Goal: Obtain resource: Obtain resource

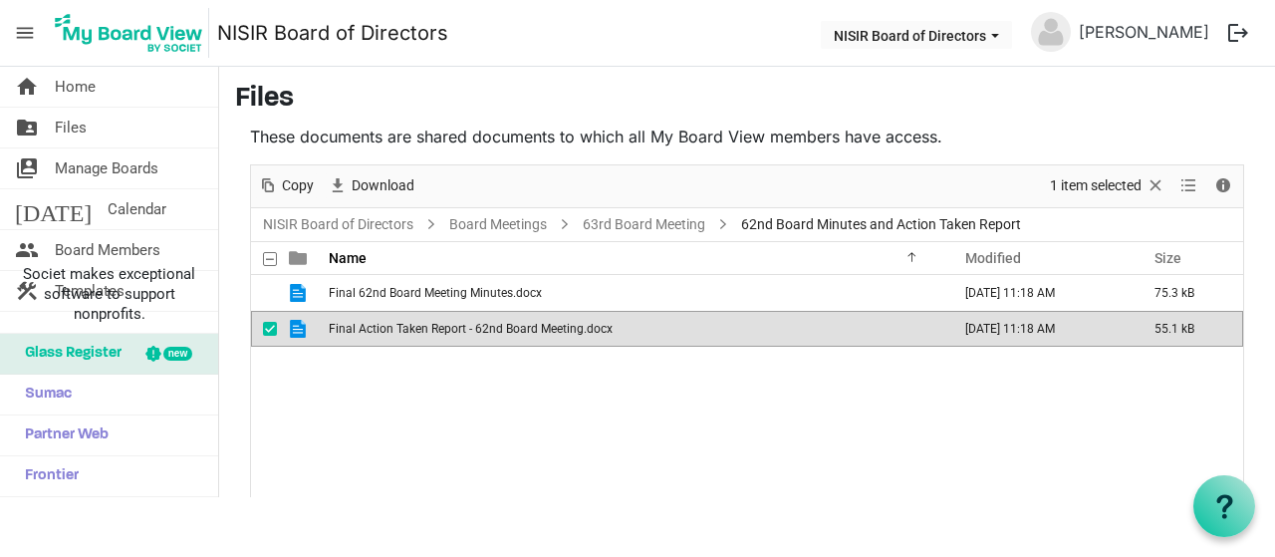
scroll to position [3191, 0]
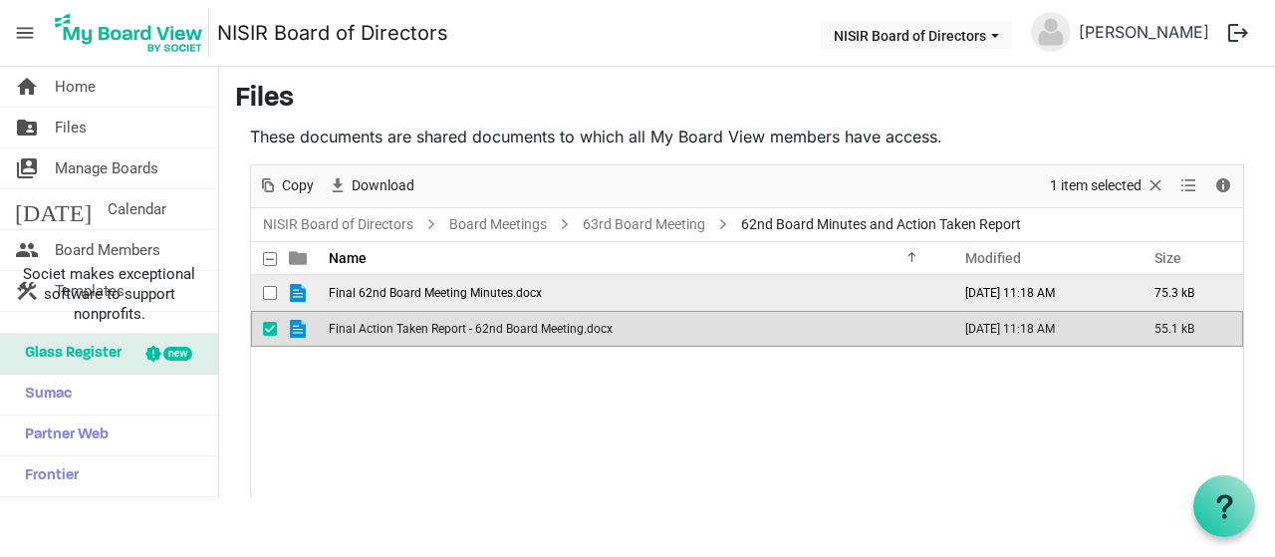
click at [434, 291] on span "Final 62nd Board Meeting Minutes.docx" at bounding box center [435, 293] width 213 height 14
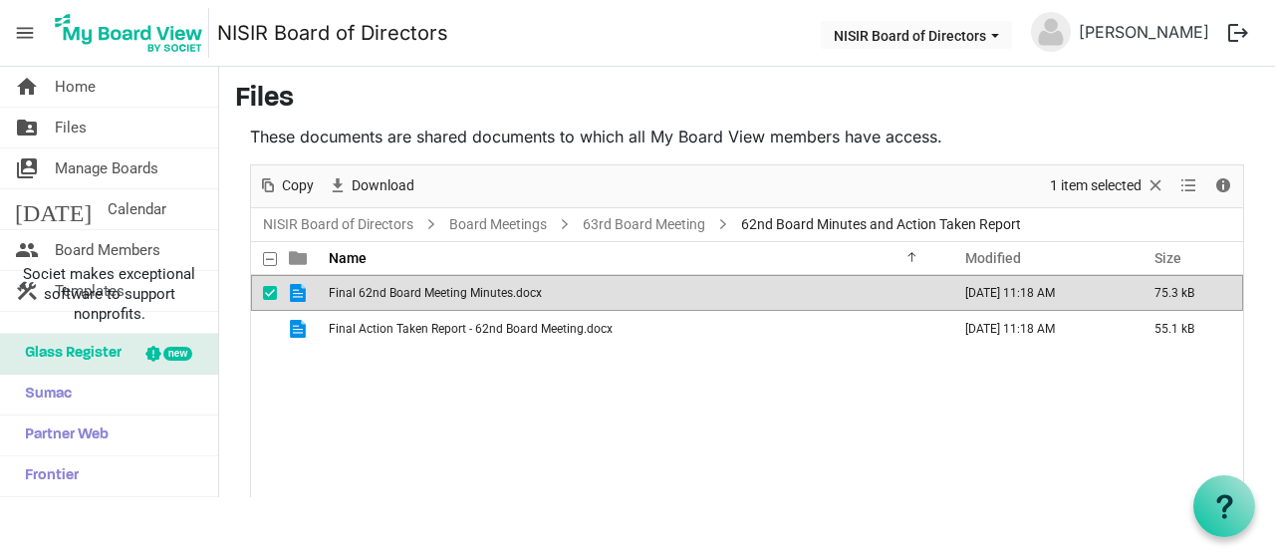
click at [434, 291] on span "Final 62nd Board Meeting Minutes.docx" at bounding box center [435, 293] width 213 height 14
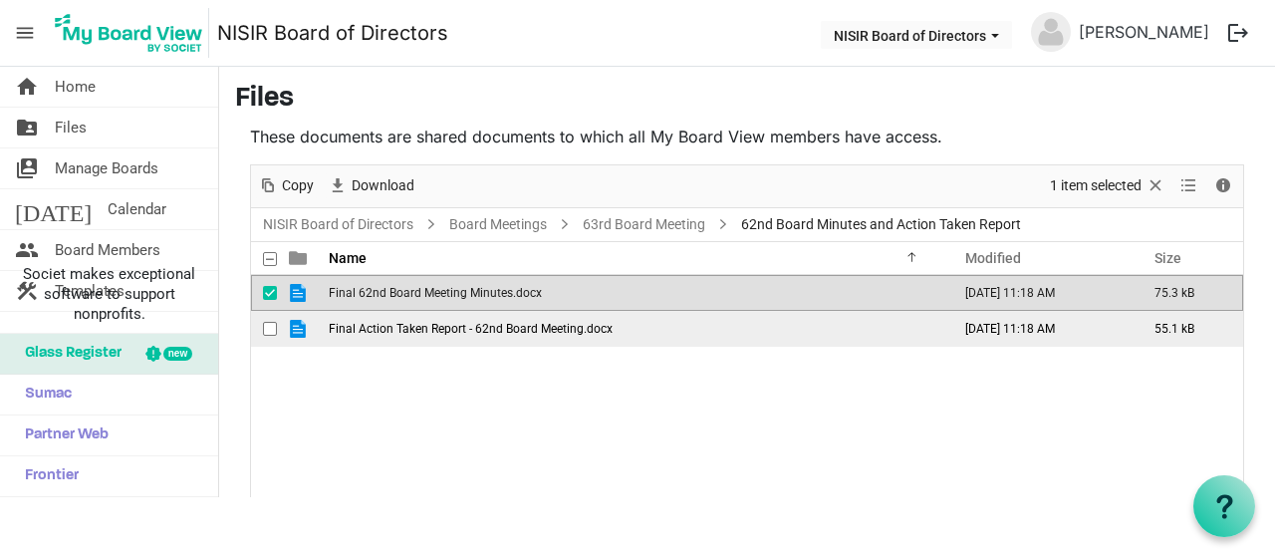
click at [491, 332] on span "Final Action Taken Report - 62nd Board Meeting.docx" at bounding box center [471, 329] width 284 height 14
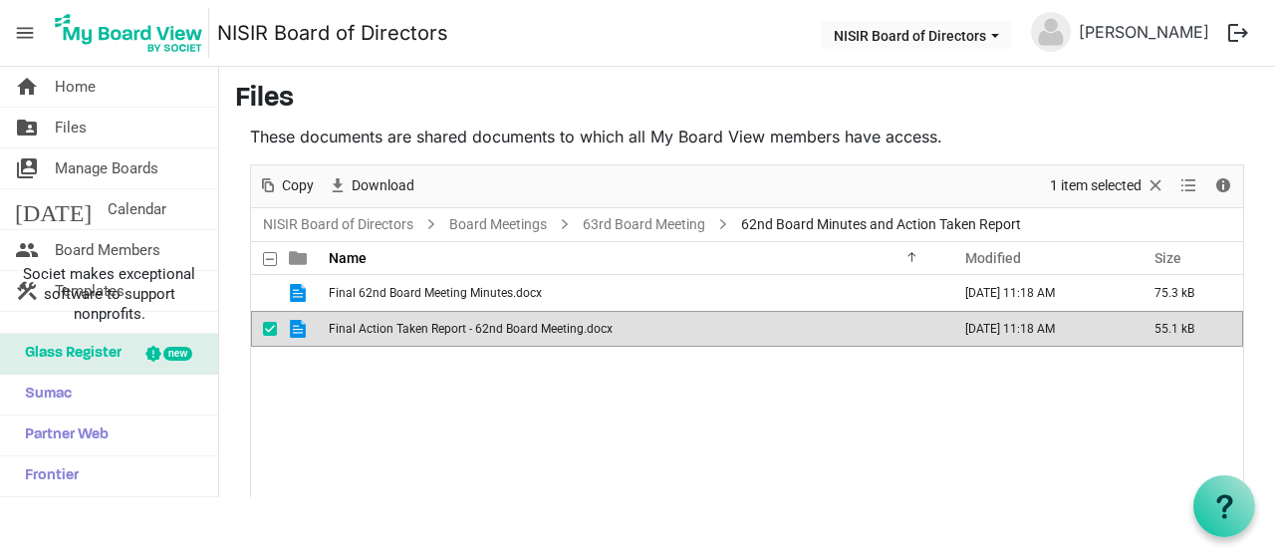
click at [491, 332] on span "Final Action Taken Report - 62nd Board Meeting.docx" at bounding box center [471, 329] width 284 height 14
click at [497, 332] on span "Final Action Taken Report - 62nd Board Meeting.docx" at bounding box center [471, 329] width 284 height 14
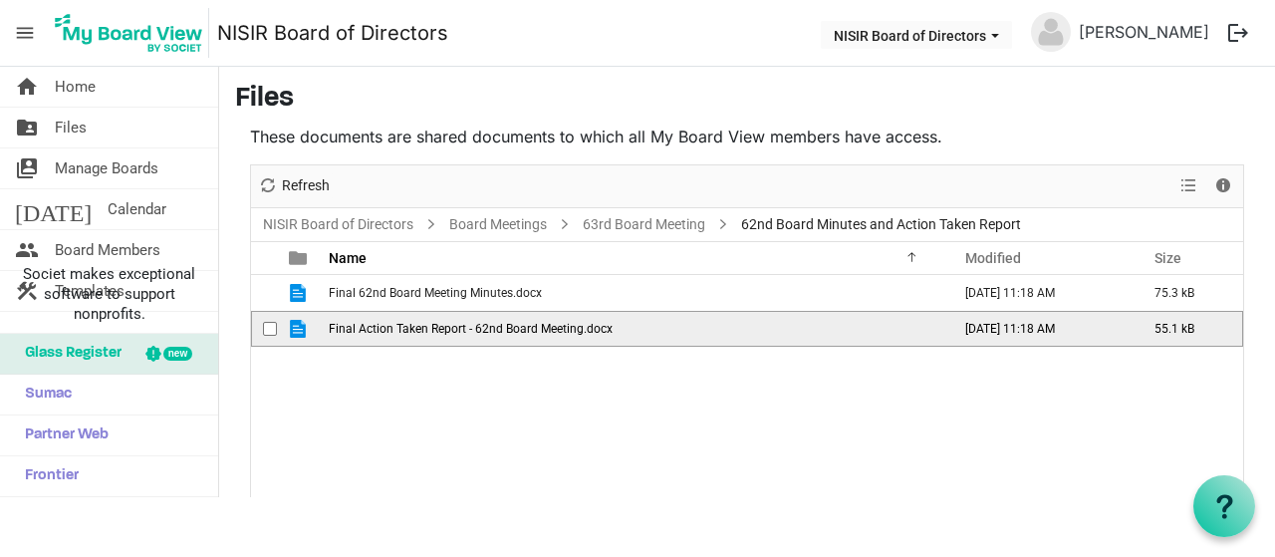
click at [497, 332] on span "Final Action Taken Report - 62nd Board Meeting.docx" at bounding box center [471, 329] width 284 height 14
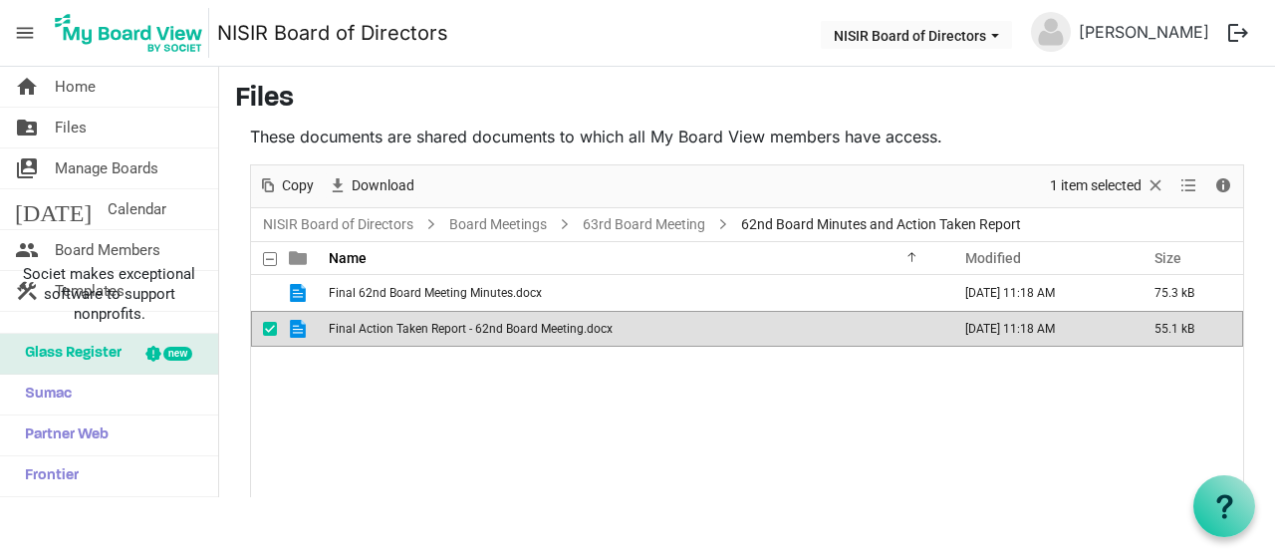
click at [553, 324] on span "Final Action Taken Report - 62nd Board Meeting.docx" at bounding box center [471, 329] width 284 height 14
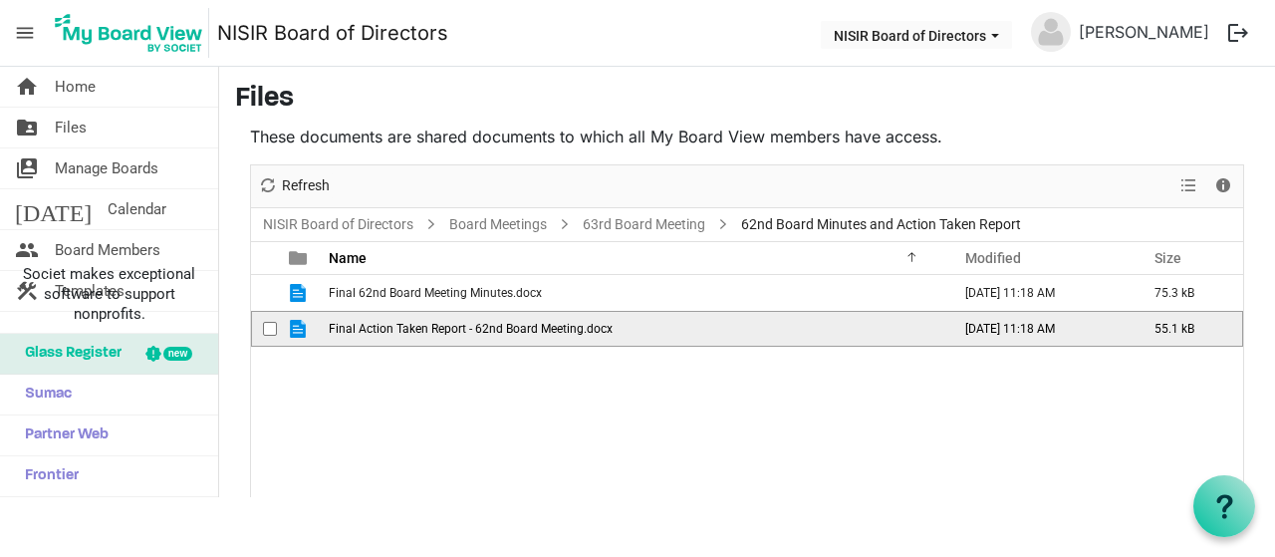
click at [553, 324] on span "Final Action Taken Report - 62nd Board Meeting.docx" at bounding box center [471, 329] width 284 height 14
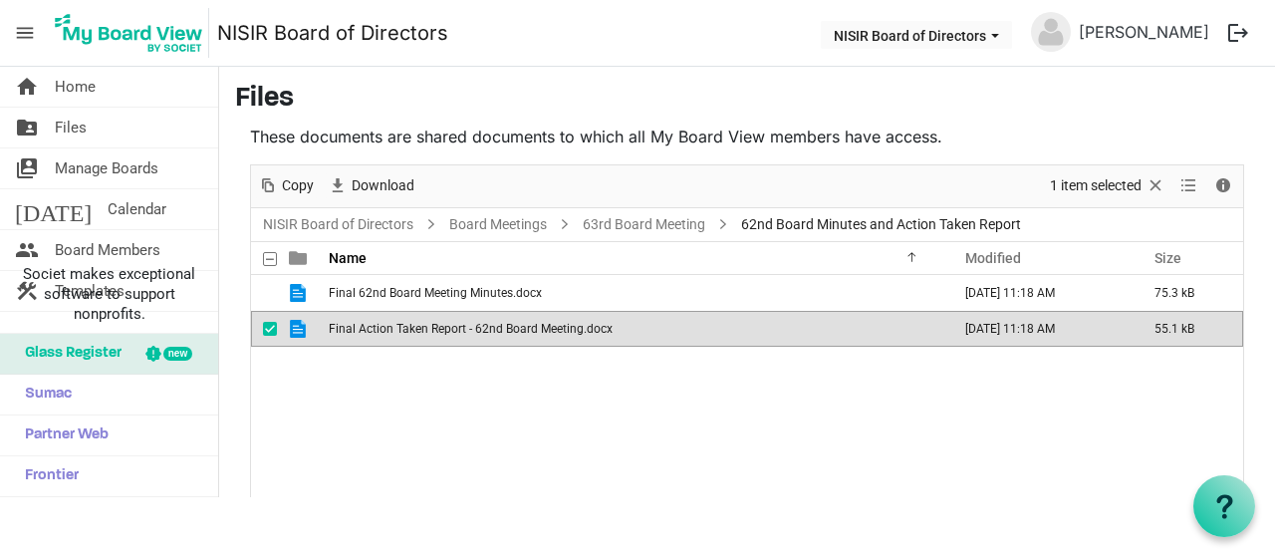
click at [1025, 7] on nav "menu NISIR Board of Directors NISIR Board of Directors Onesmus Munyati logout" at bounding box center [637, 33] width 1275 height 67
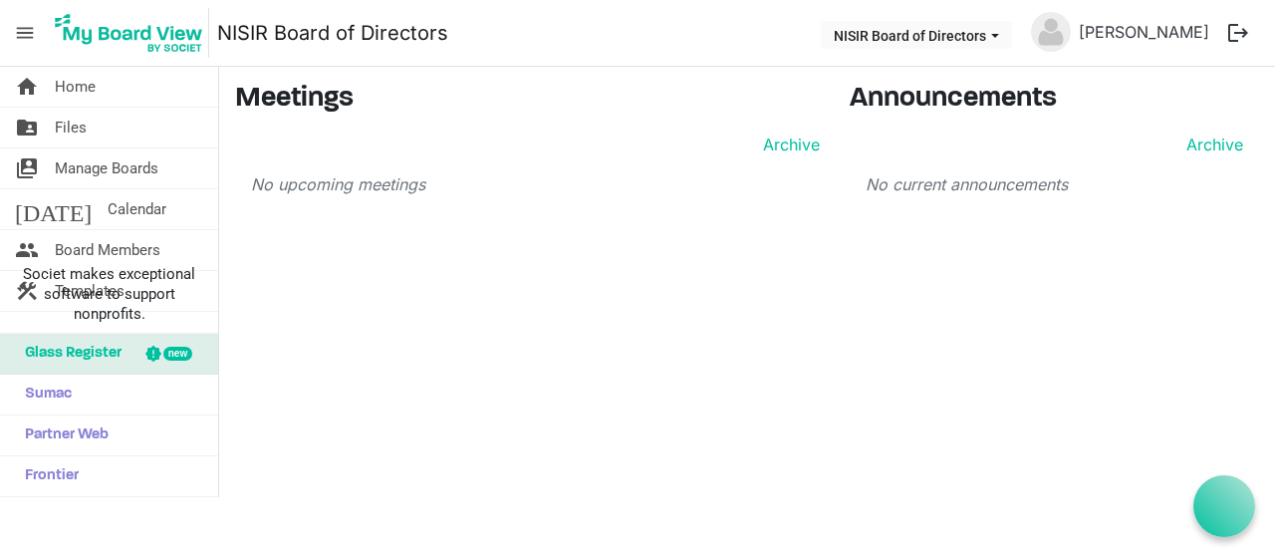
scroll to position [3191, 0]
click at [99, 127] on link "folder_shared Files" at bounding box center [109, 128] width 218 height 40
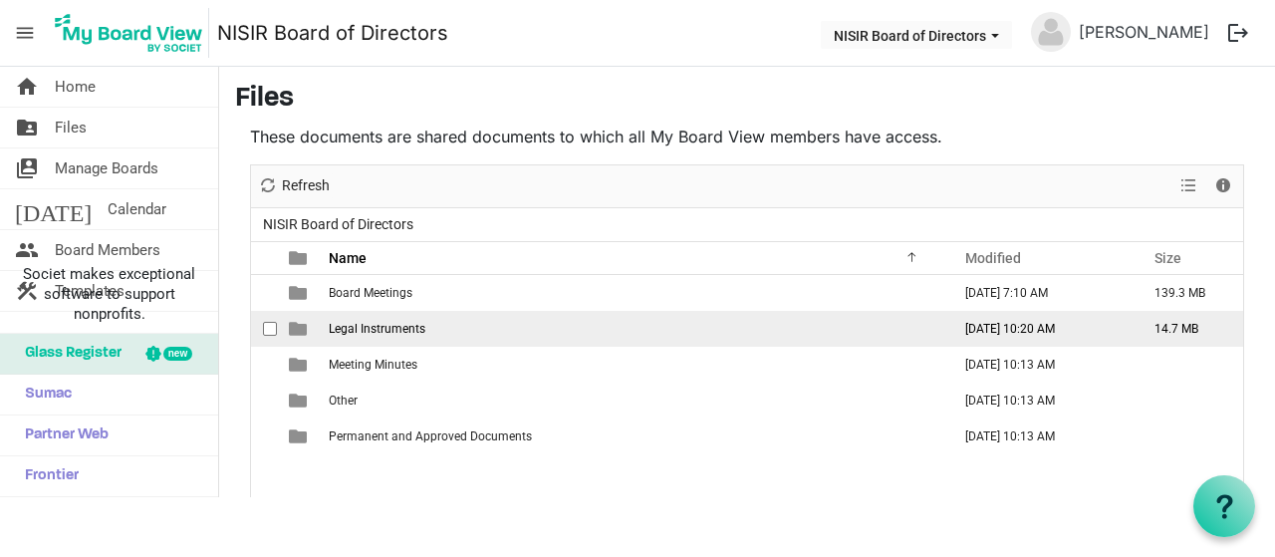
scroll to position [3191, 0]
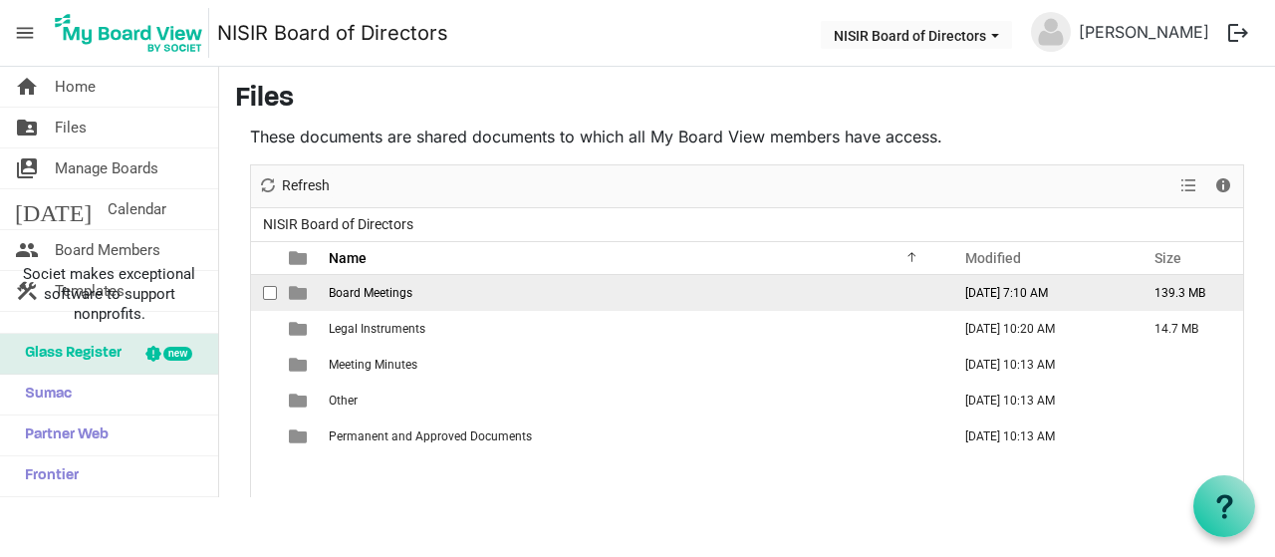
click at [660, 304] on td "Board Meetings" at bounding box center [634, 293] width 622 height 36
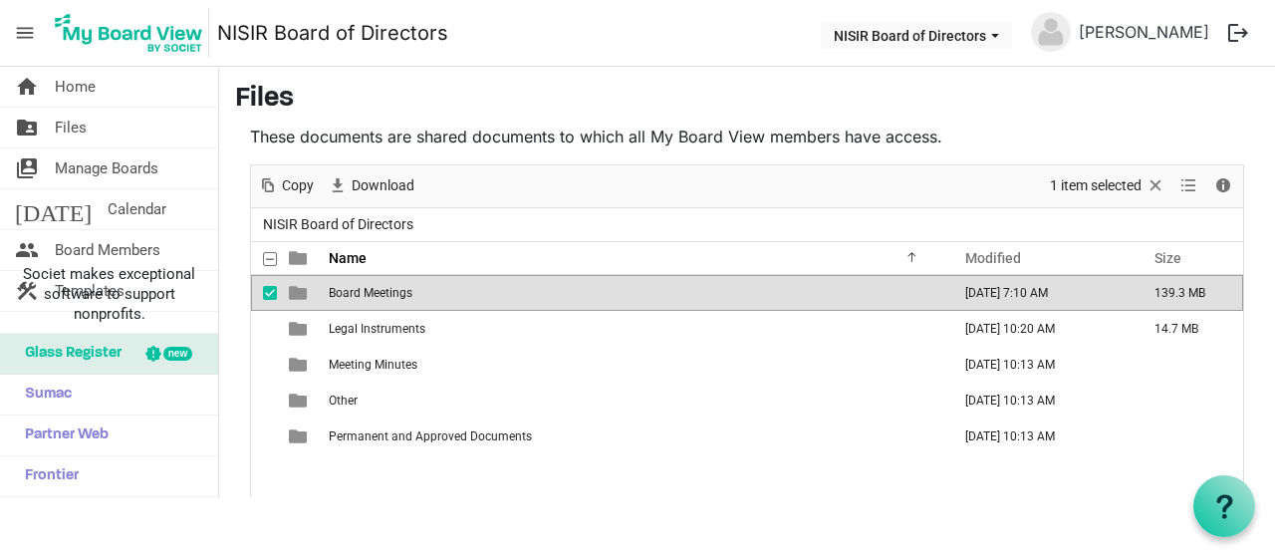
click at [660, 304] on td "Board Meetings" at bounding box center [634, 293] width 622 height 36
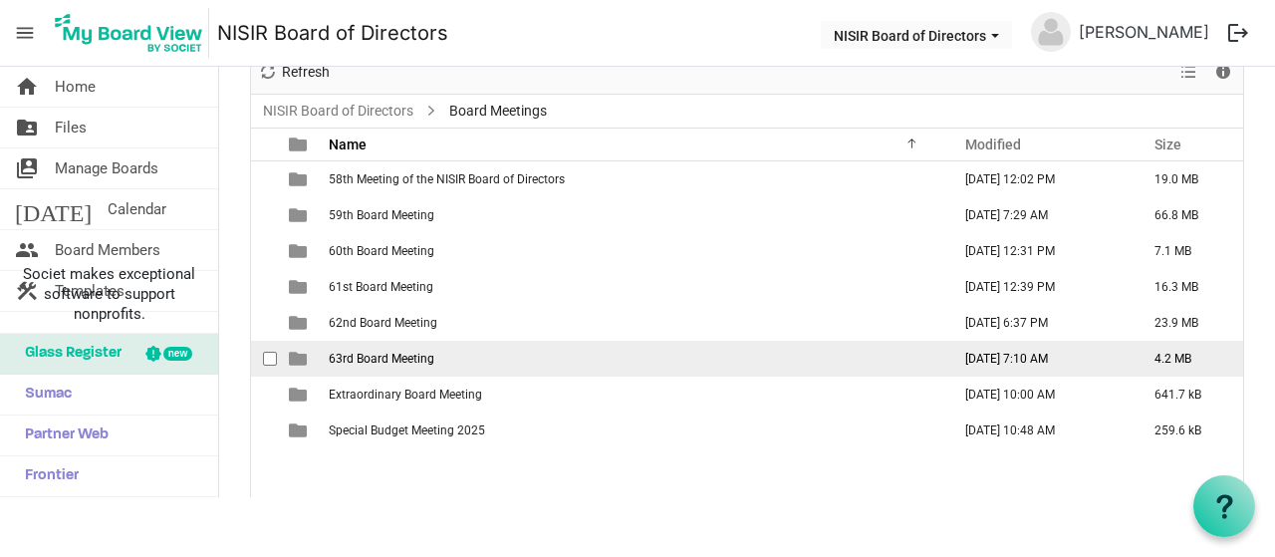
click at [596, 345] on td "63rd Board Meeting" at bounding box center [634, 359] width 622 height 36
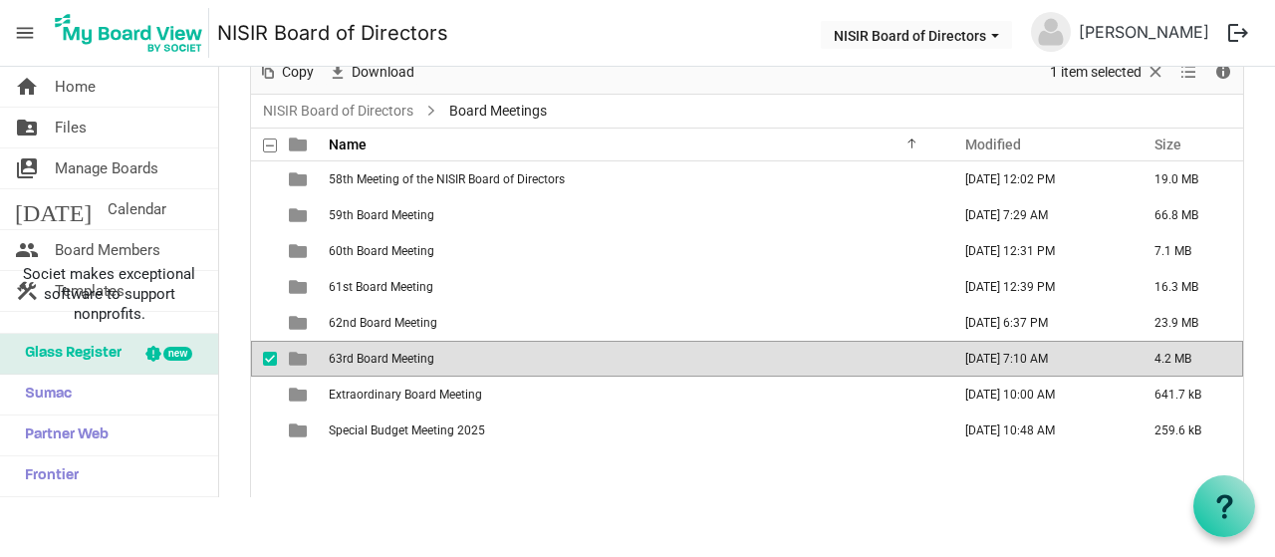
click at [596, 345] on td "63rd Board Meeting" at bounding box center [634, 359] width 622 height 36
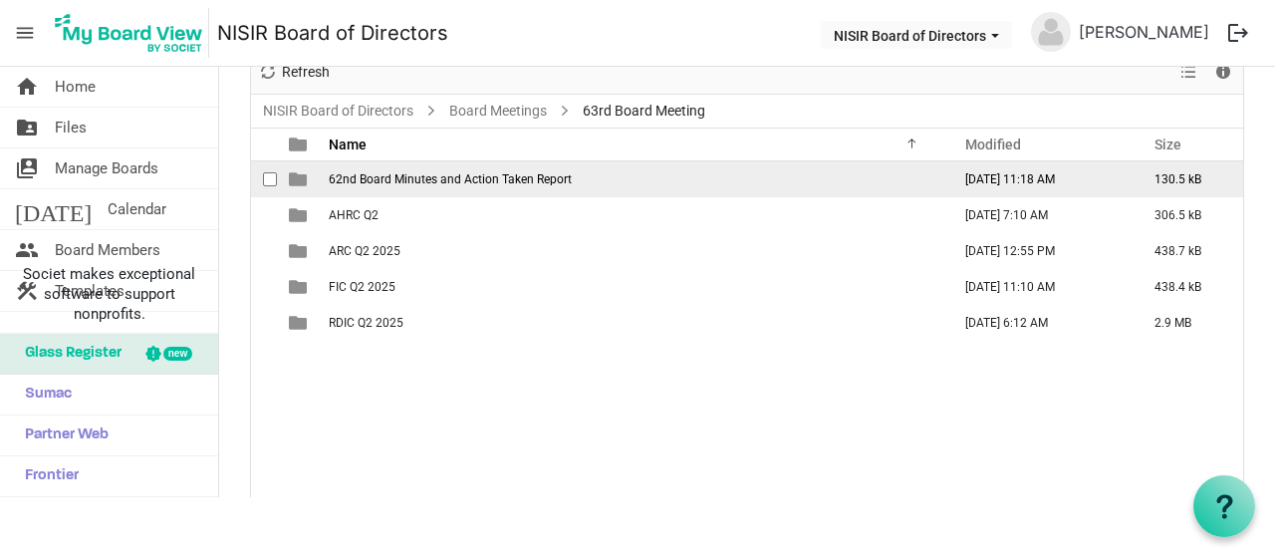
click at [546, 172] on span "62nd Board Minutes and Action Taken Report" at bounding box center [450, 179] width 243 height 14
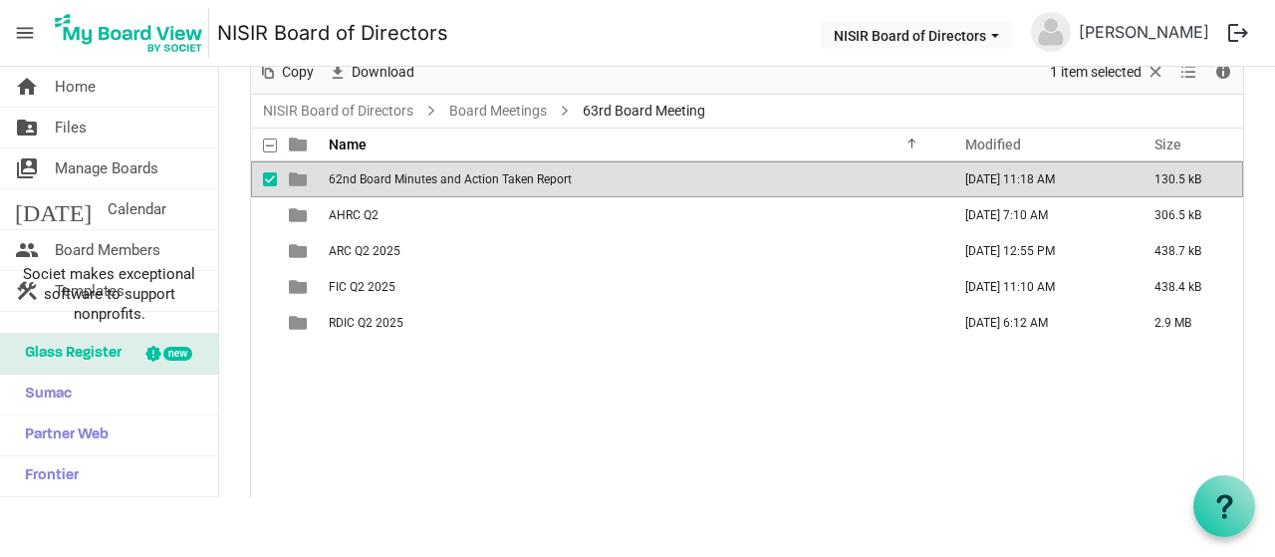
click at [546, 172] on span "62nd Board Minutes and Action Taken Report" at bounding box center [450, 179] width 243 height 14
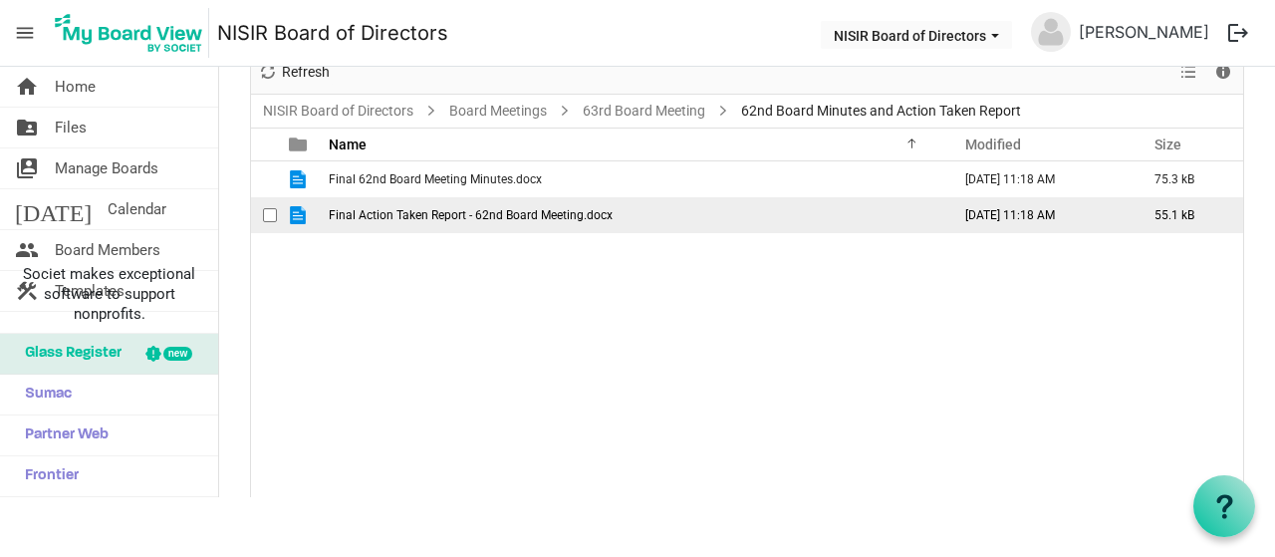
click at [568, 214] on span "Final Action Taken Report - 62nd Board Meeting.docx" at bounding box center [471, 215] width 284 height 14
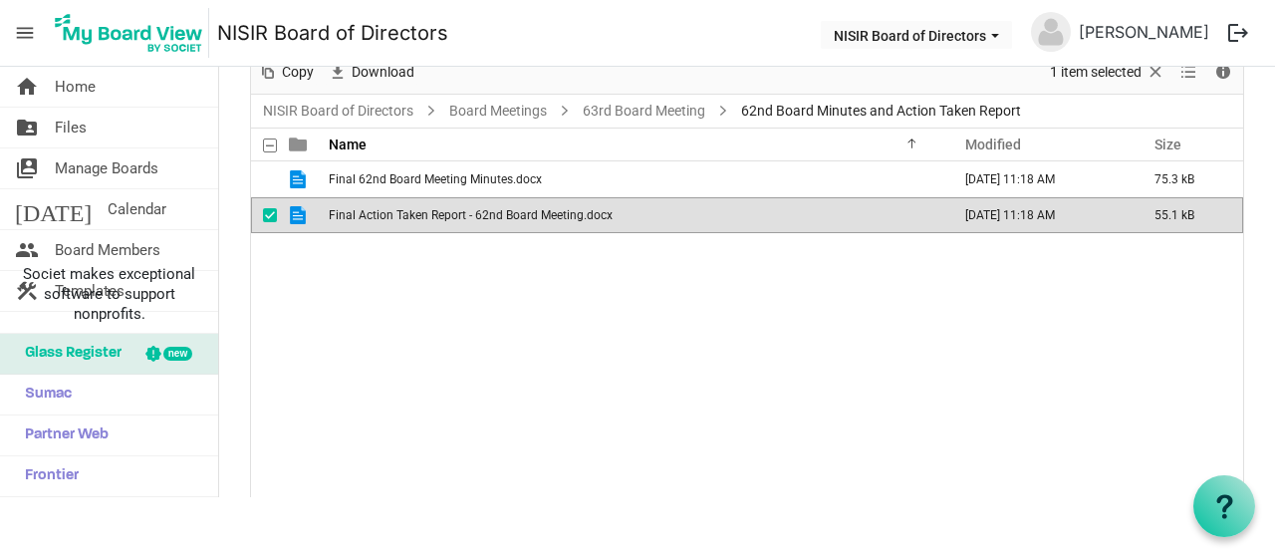
click at [568, 214] on span "Final Action Taken Report - 62nd Board Meeting.docx" at bounding box center [471, 215] width 284 height 14
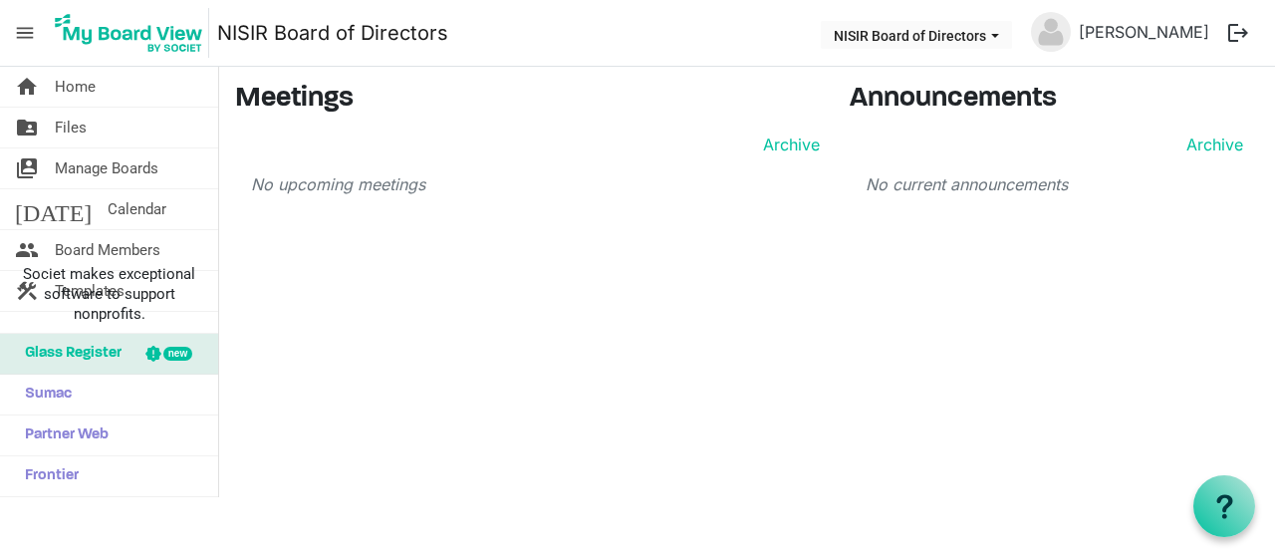
scroll to position [3191, 0]
click at [110, 163] on span "Manage Boards" at bounding box center [107, 168] width 104 height 40
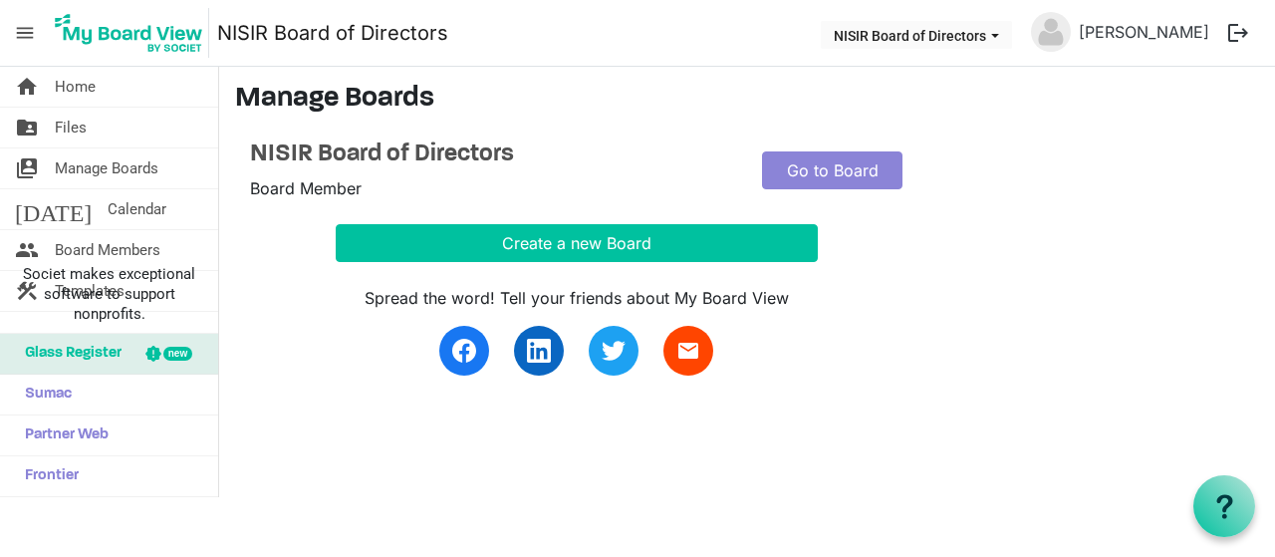
scroll to position [3191, 0]
click at [80, 124] on span "Files" at bounding box center [71, 128] width 32 height 40
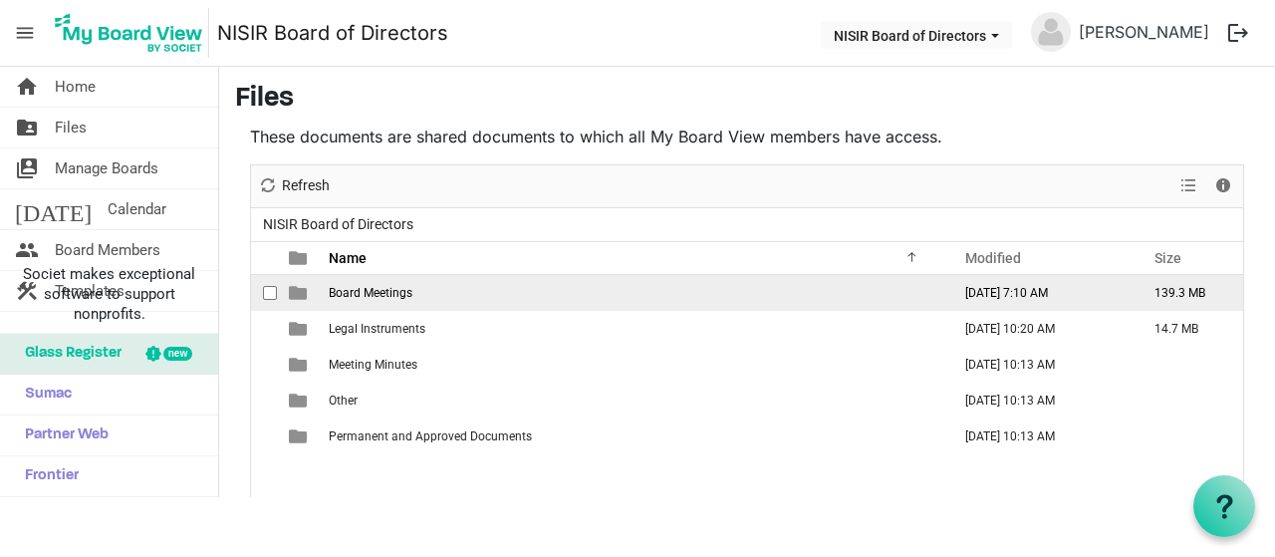
scroll to position [3191, 0]
click at [576, 282] on td "Board Meetings" at bounding box center [634, 293] width 622 height 36
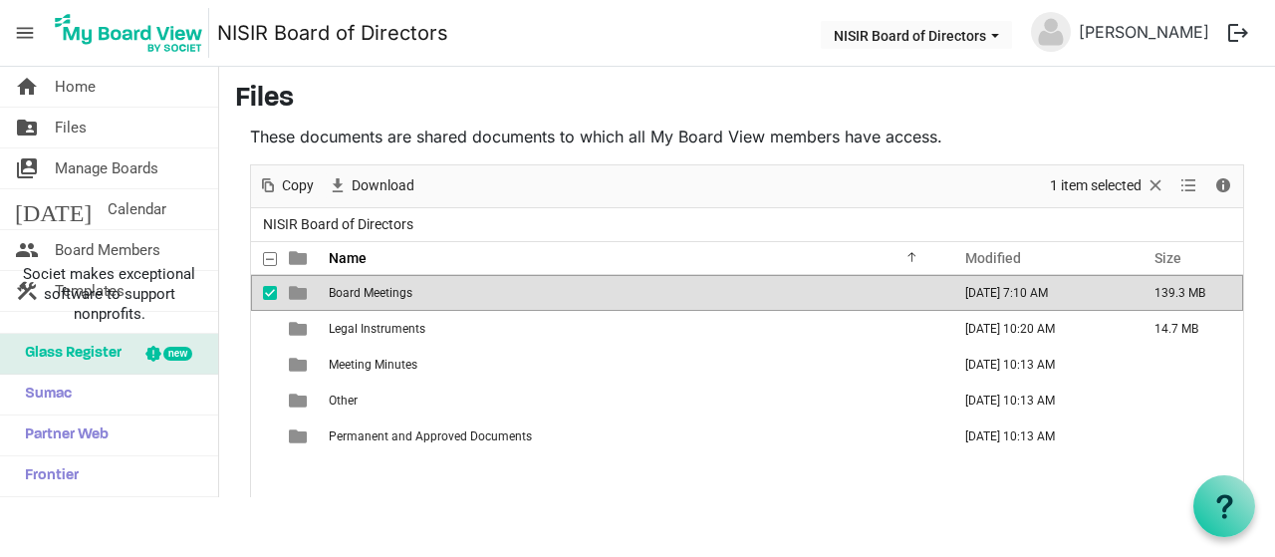
click at [576, 282] on td "Board Meetings" at bounding box center [634, 293] width 622 height 36
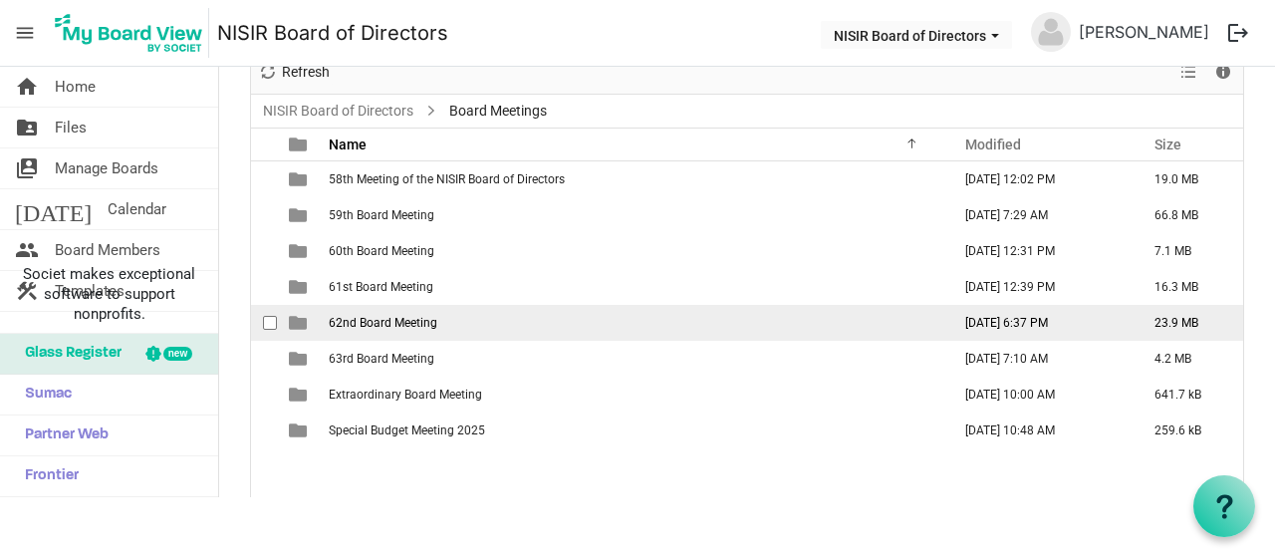
click at [514, 322] on td "62nd Board Meeting" at bounding box center [634, 323] width 622 height 36
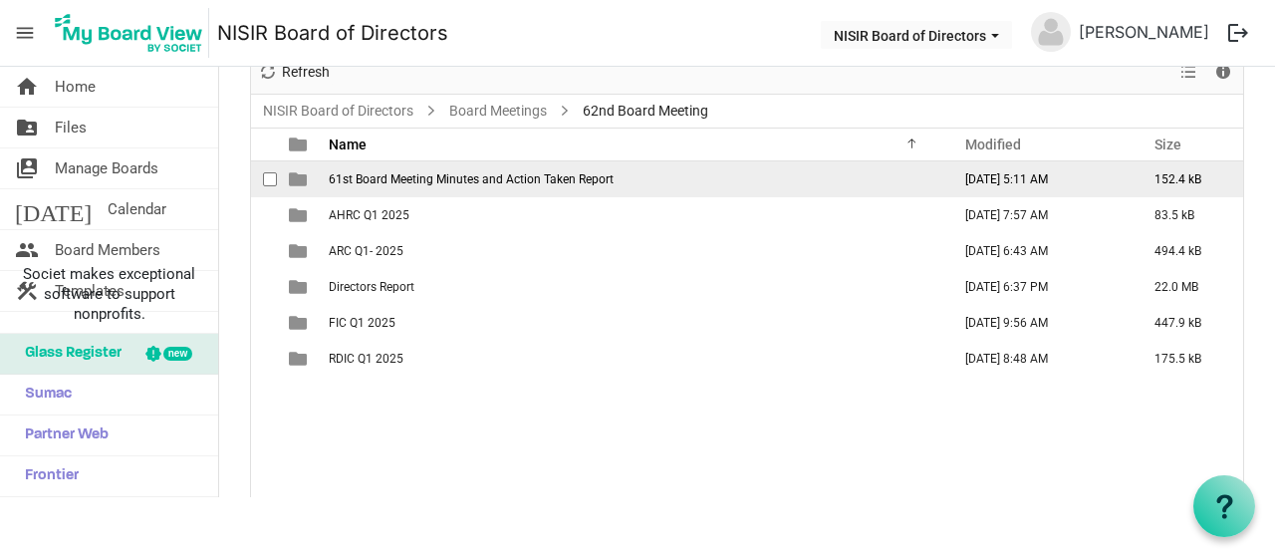
click at [576, 175] on span "61st Board Meeting Minutes and Action Taken Report" at bounding box center [471, 179] width 285 height 14
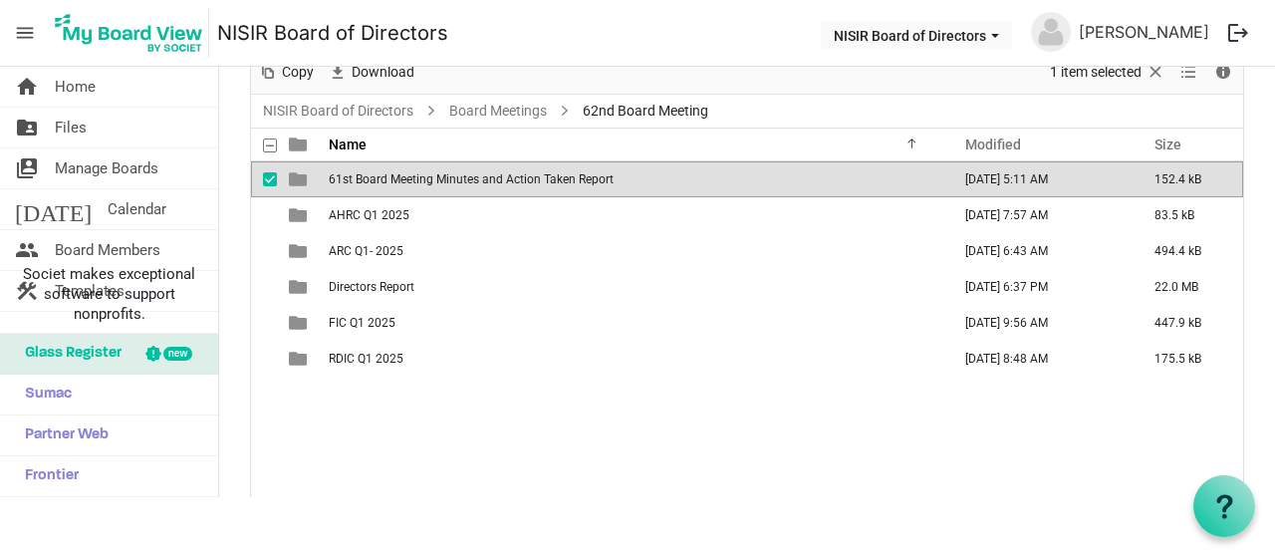
click at [576, 175] on span "61st Board Meeting Minutes and Action Taken Report" at bounding box center [471, 179] width 285 height 14
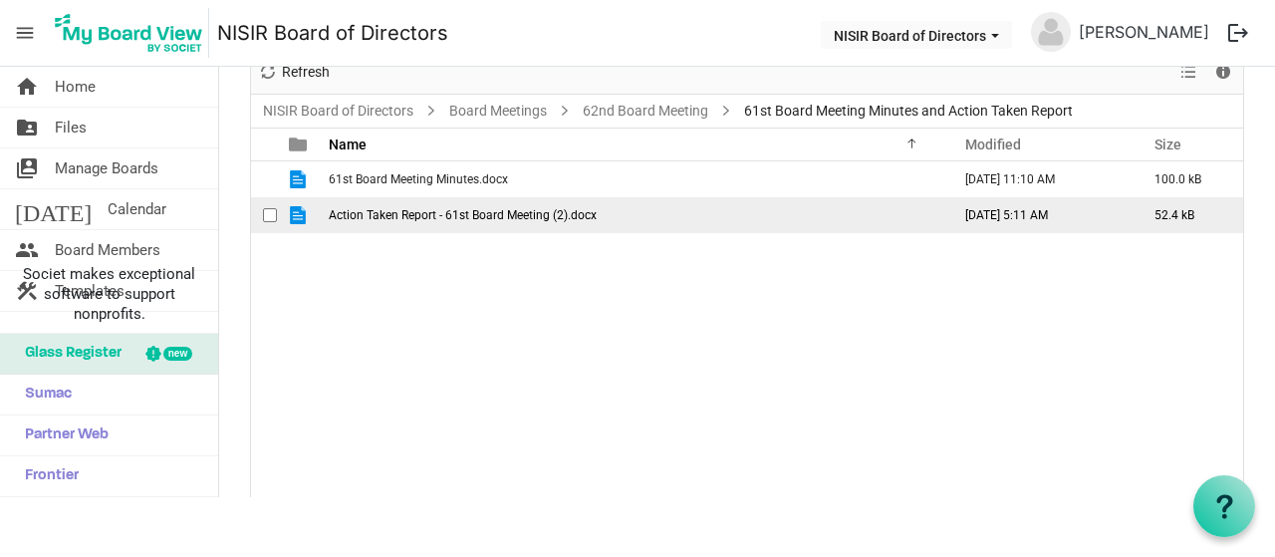
click at [383, 215] on span "Action Taken Report - 61st Board Meeting (2).docx" at bounding box center [463, 215] width 268 height 14
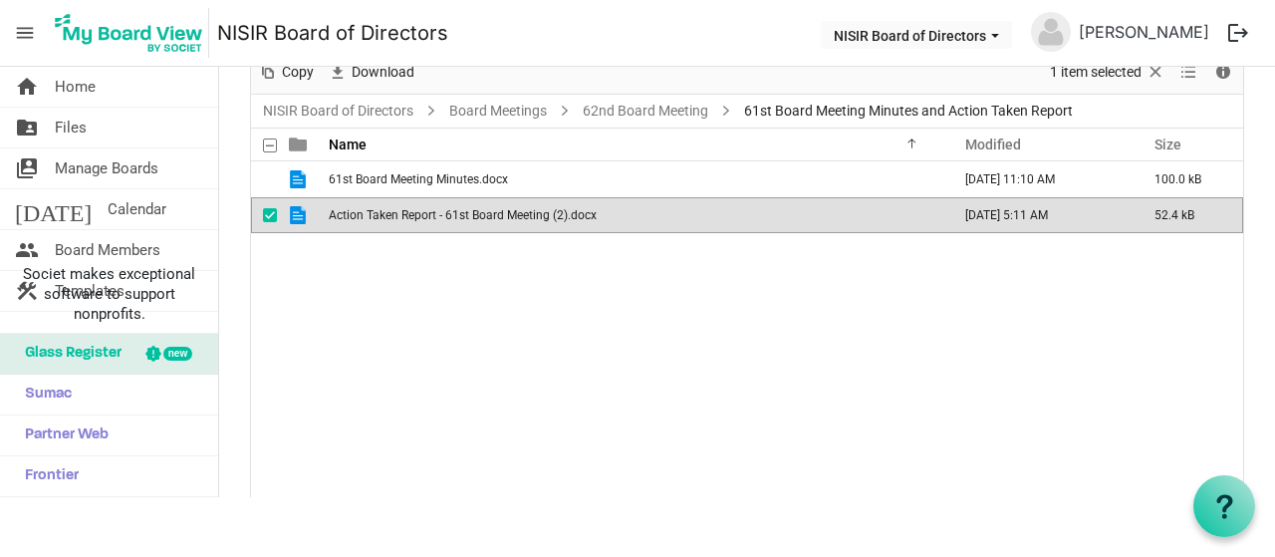
click at [383, 215] on span "Action Taken Report - 61st Board Meeting (2).docx" at bounding box center [463, 215] width 268 height 14
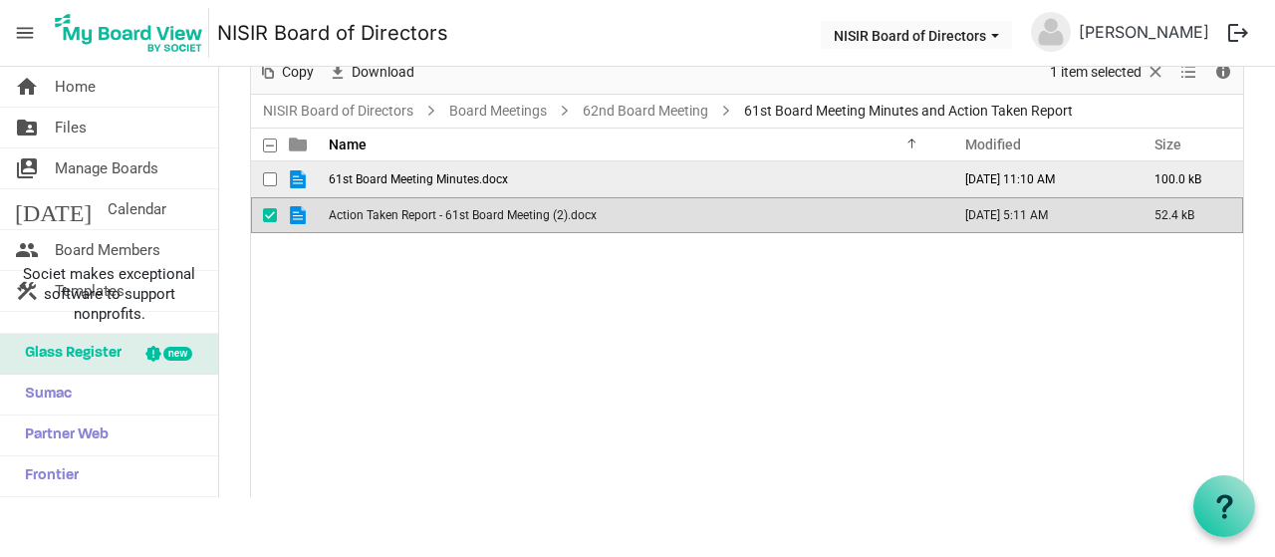
click at [446, 177] on span "61st Board Meeting Minutes.docx" at bounding box center [418, 179] width 179 height 14
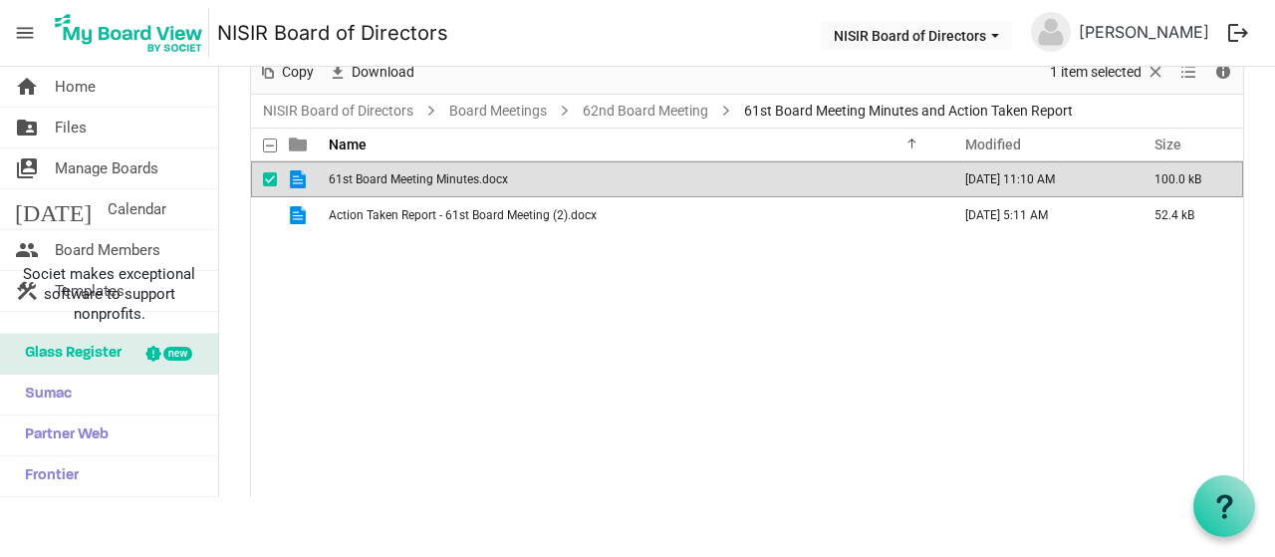
click at [446, 177] on span "61st Board Meeting Minutes.docx" at bounding box center [418, 179] width 179 height 14
click at [462, 186] on td "61st Board Meeting Minutes.docx" at bounding box center [634, 179] width 622 height 36
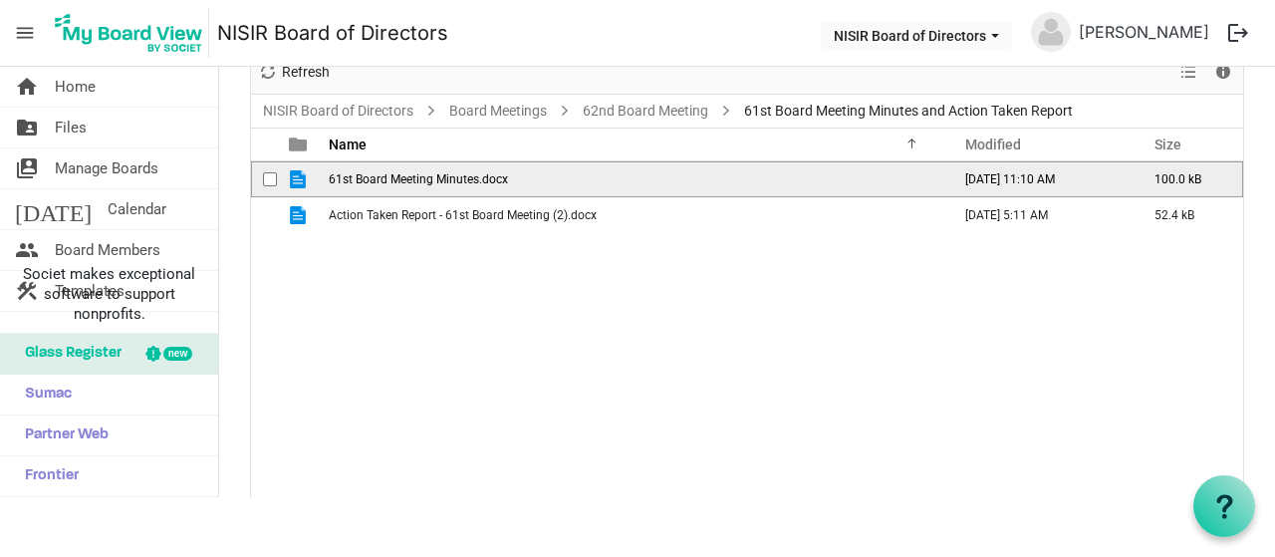
click at [462, 186] on td "61st Board Meeting Minutes.docx" at bounding box center [634, 179] width 622 height 36
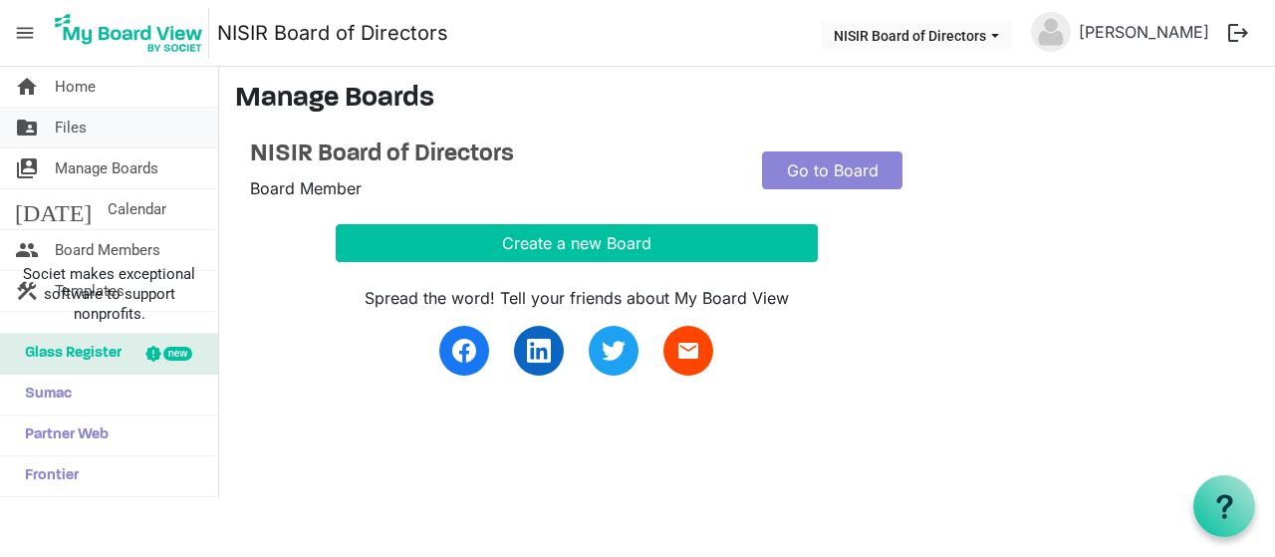
scroll to position [3191, 0]
click at [72, 120] on span "Files" at bounding box center [71, 128] width 32 height 40
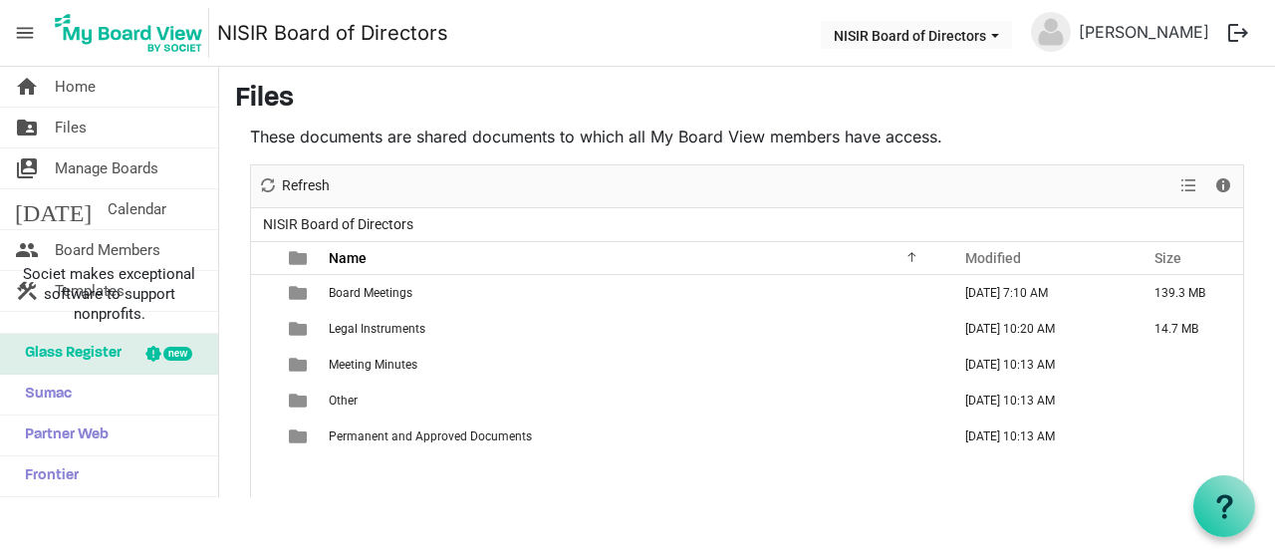
scroll to position [3191, 0]
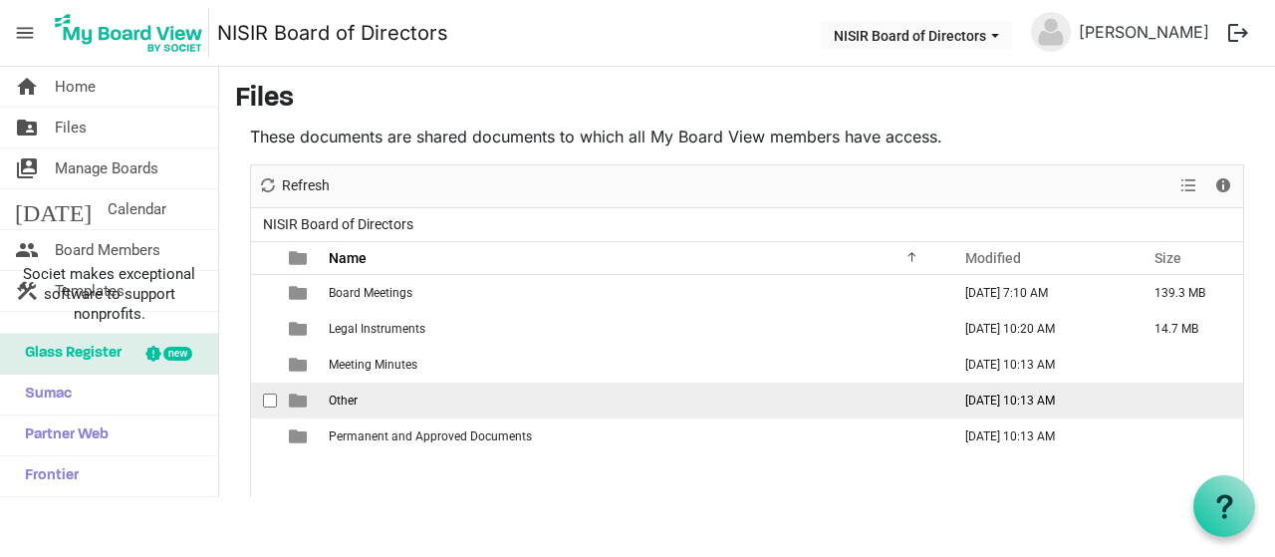
click at [417, 403] on td "Other" at bounding box center [634, 401] width 622 height 36
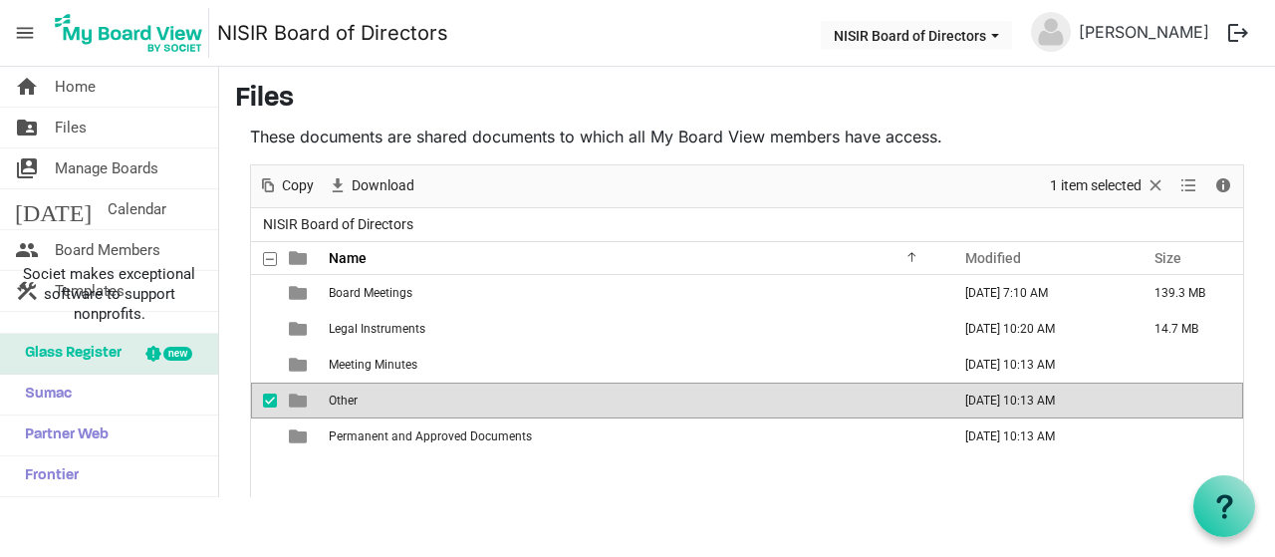
click at [417, 403] on td "Other" at bounding box center [634, 401] width 622 height 36
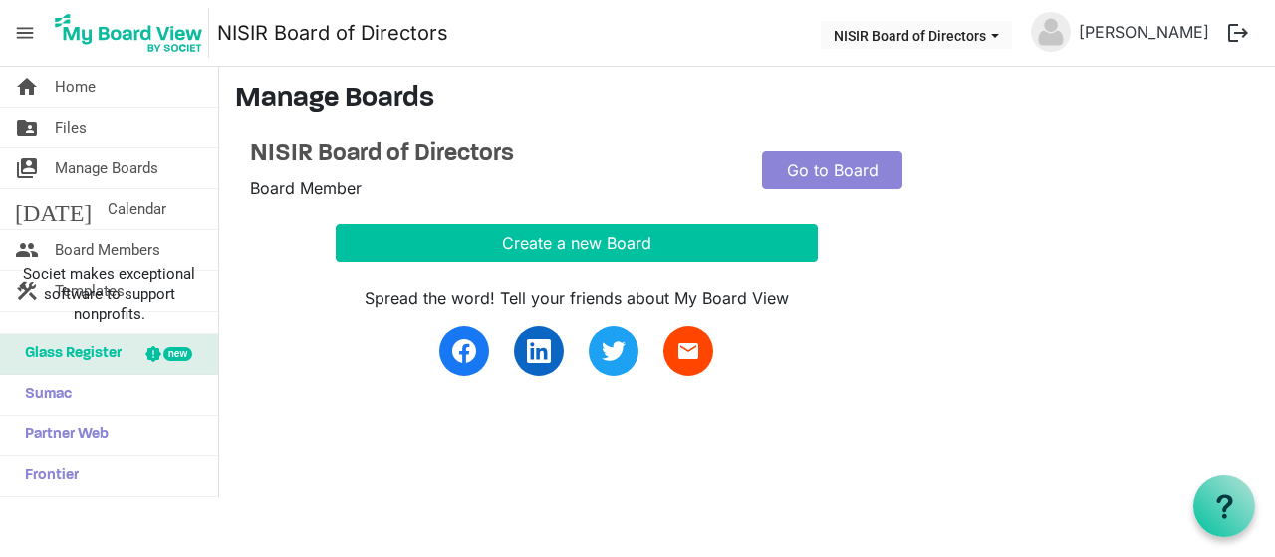
scroll to position [3191, 0]
click at [88, 132] on link "folder_shared Files" at bounding box center [109, 128] width 218 height 40
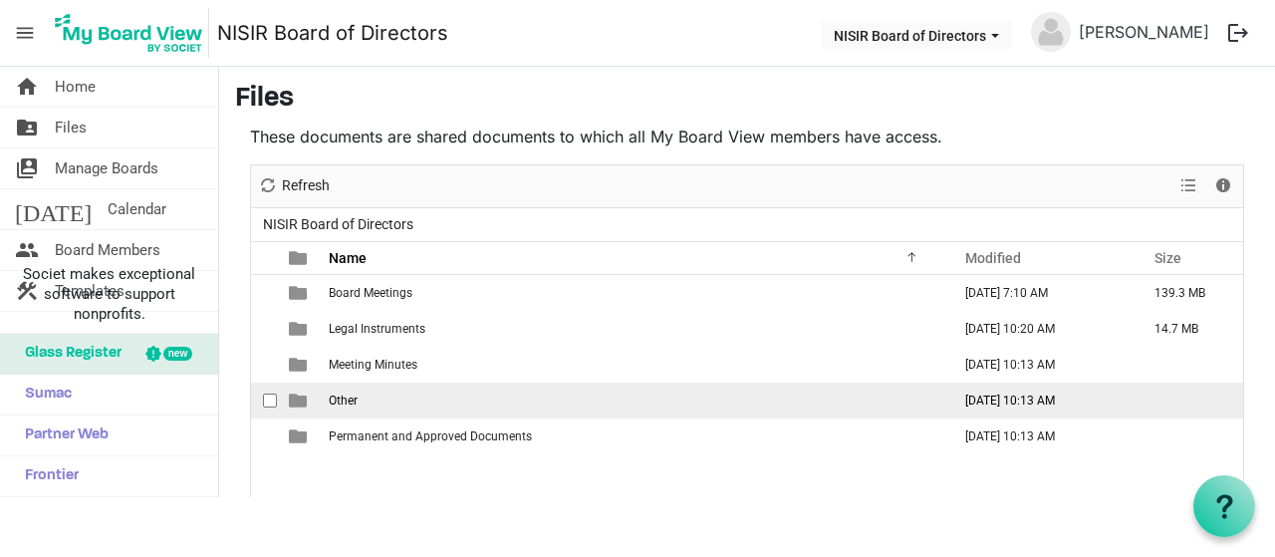
scroll to position [3191, 0]
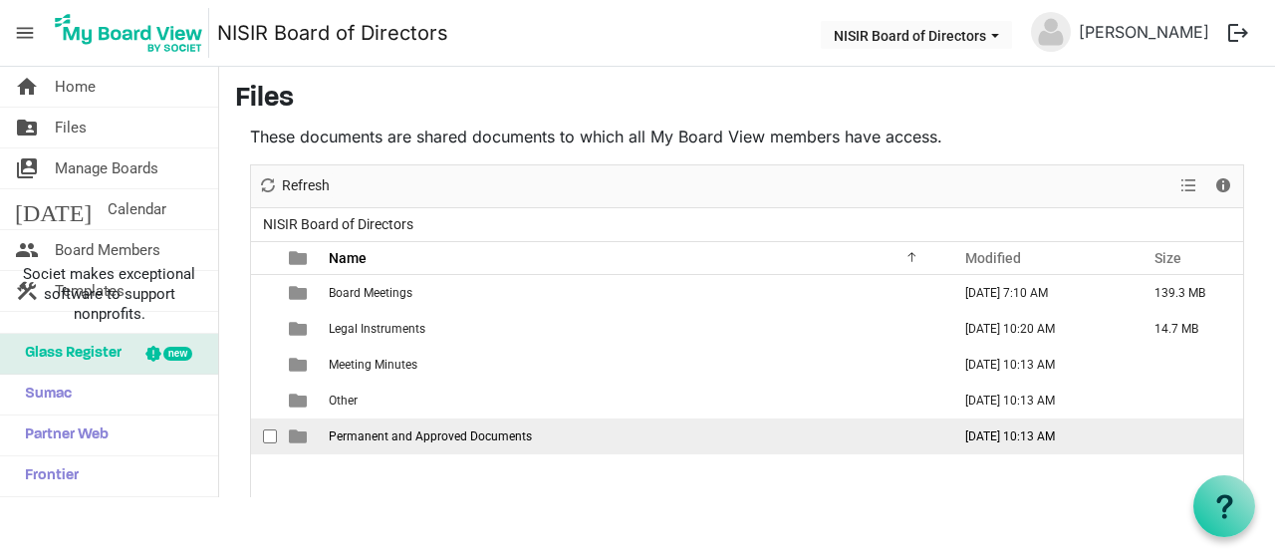
click at [442, 430] on span "Permanent and Approved Documents" at bounding box center [430, 436] width 203 height 14
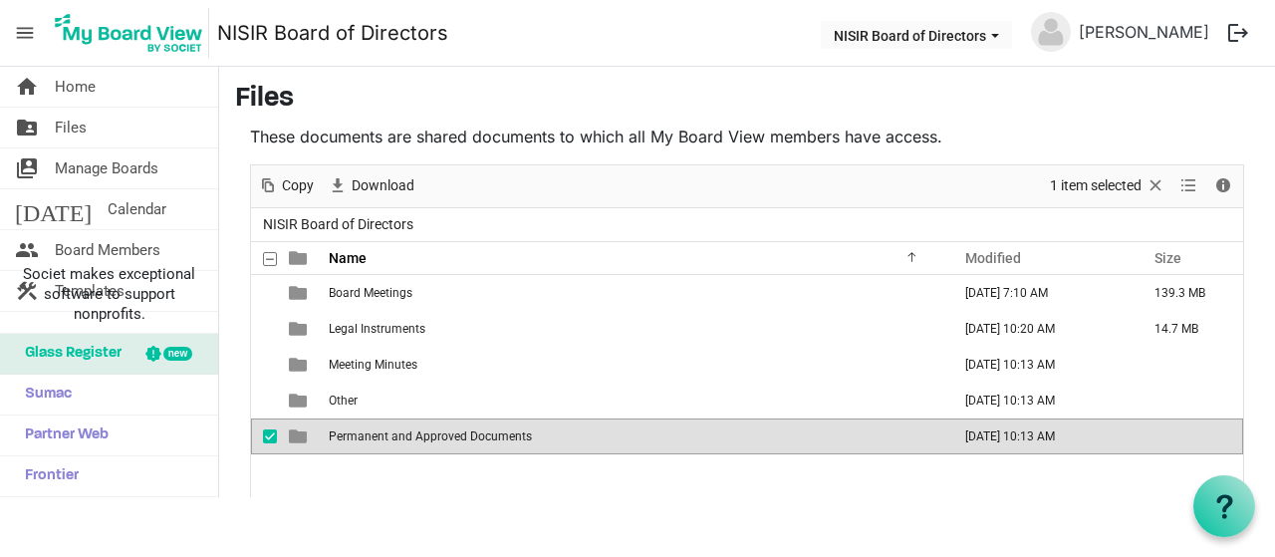
click at [442, 430] on span "Permanent and Approved Documents" at bounding box center [430, 436] width 203 height 14
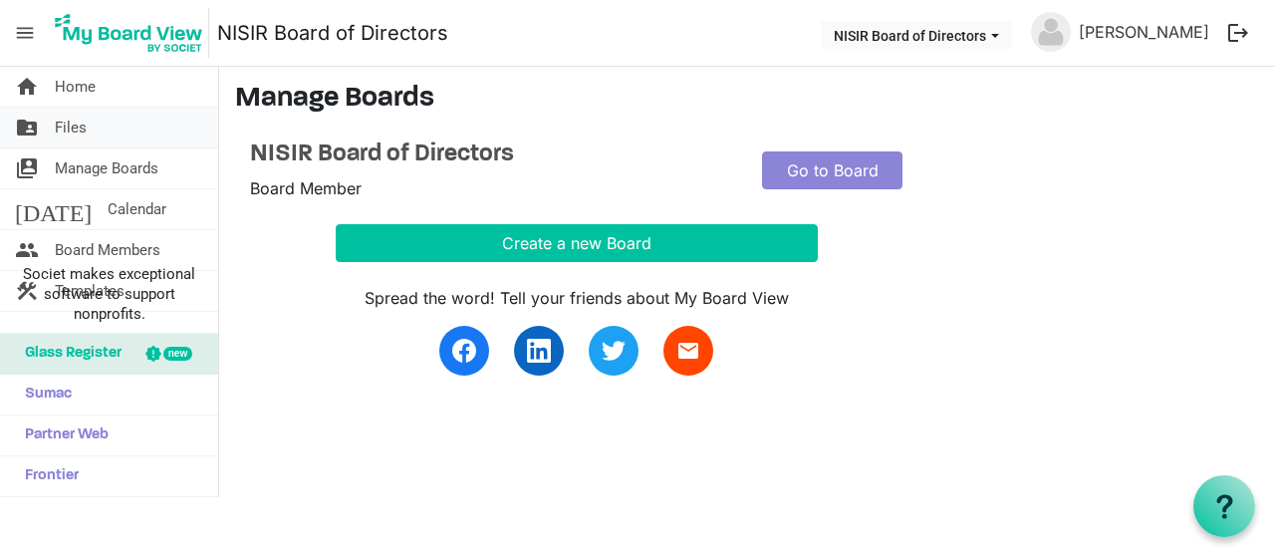
scroll to position [3191, 0]
click at [97, 172] on span "Manage Boards" at bounding box center [107, 168] width 104 height 40
click at [67, 126] on span "Files" at bounding box center [71, 128] width 32 height 40
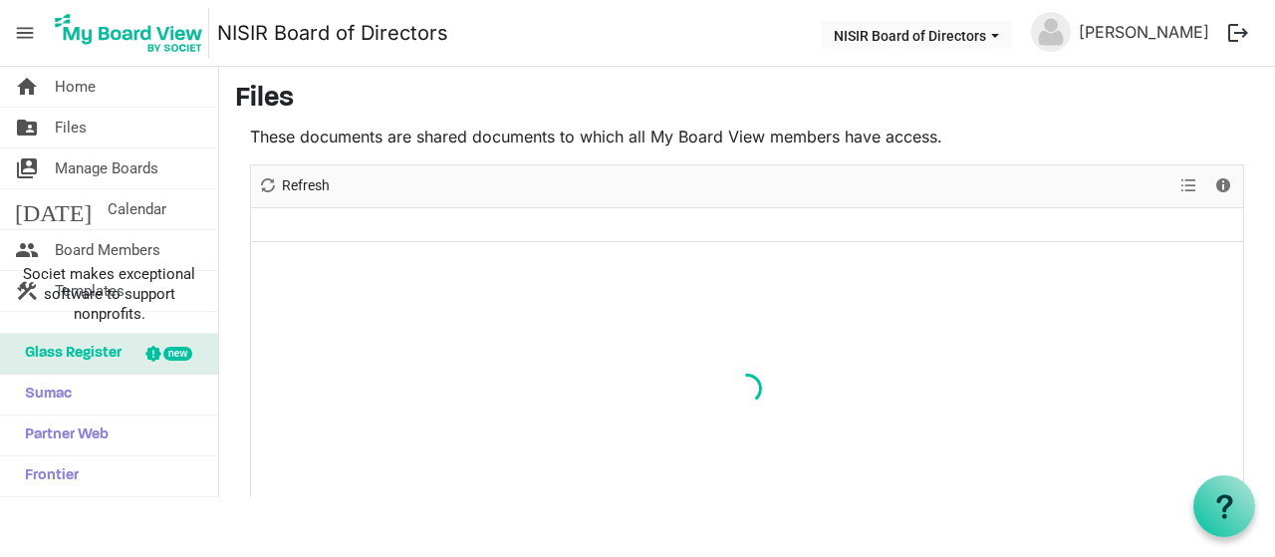
scroll to position [3191, 0]
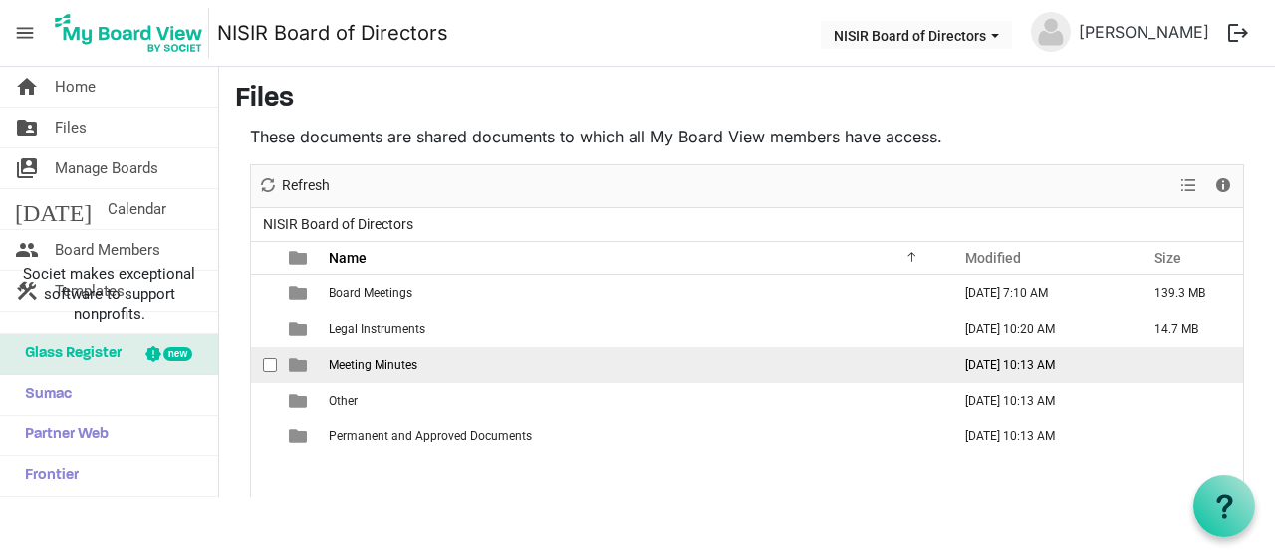
click at [406, 370] on span "Meeting Minutes" at bounding box center [373, 365] width 89 height 14
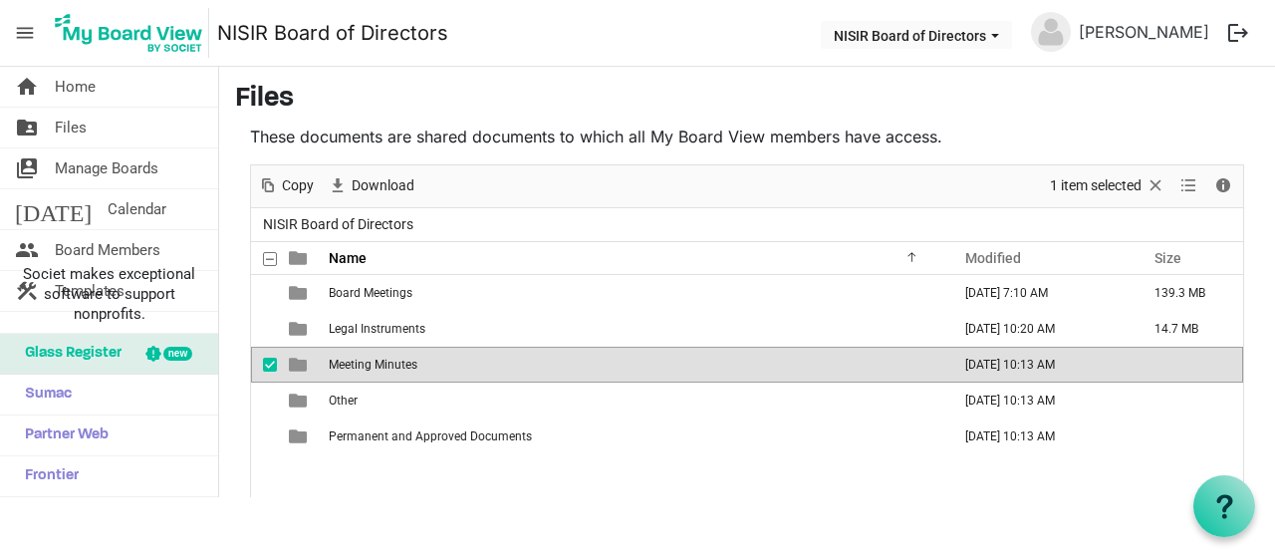
click at [406, 370] on span "Meeting Minutes" at bounding box center [373, 365] width 89 height 14
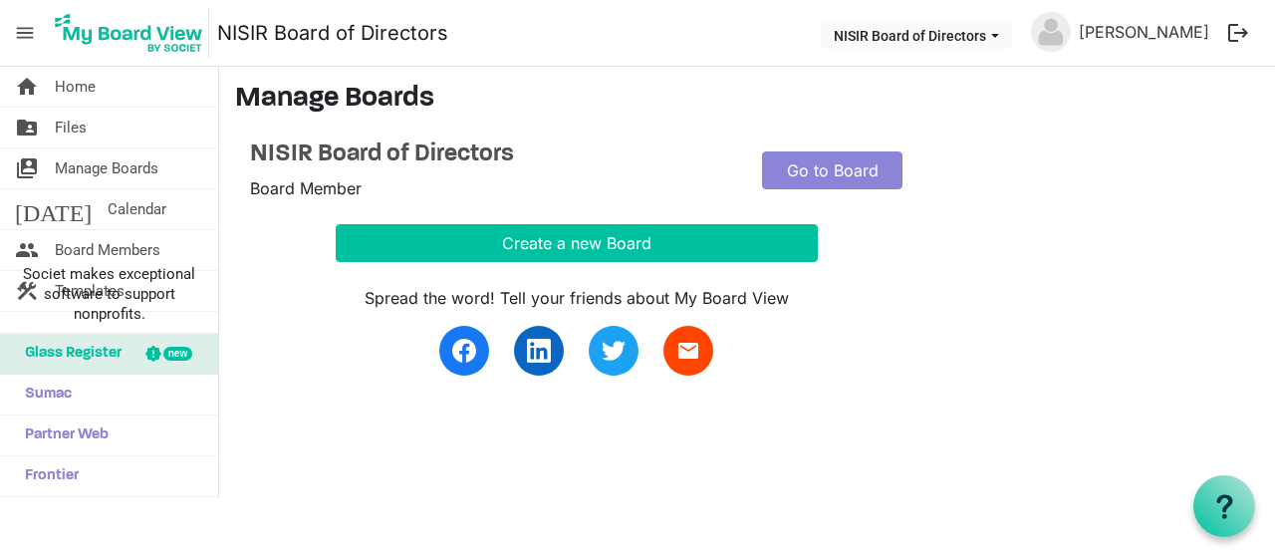
scroll to position [3191, 0]
click at [68, 127] on span "Files" at bounding box center [71, 128] width 32 height 40
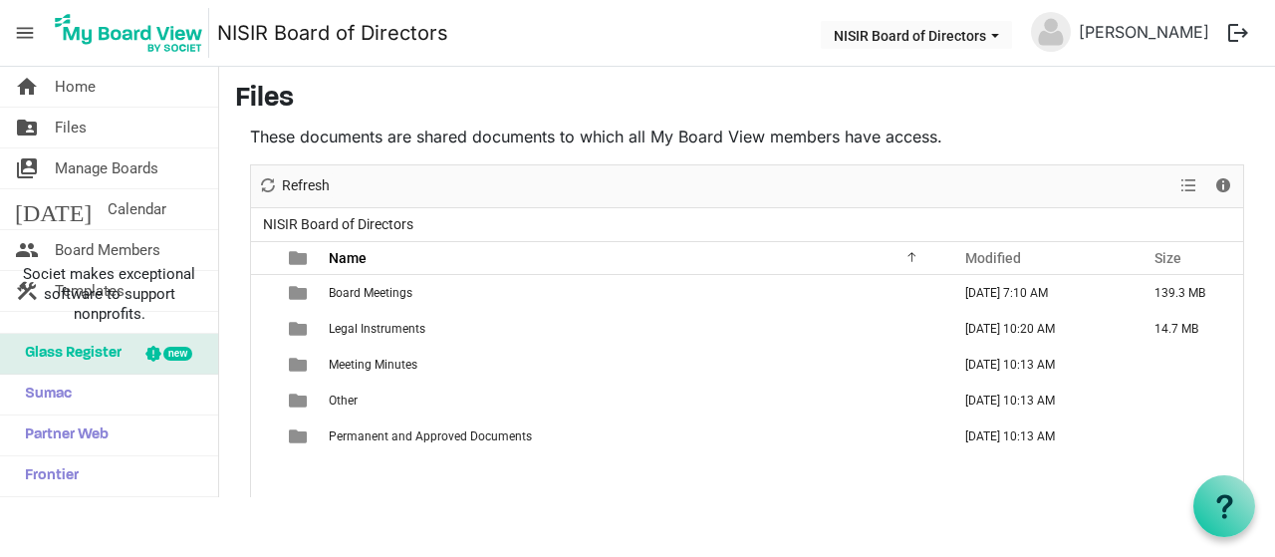
scroll to position [3191, 0]
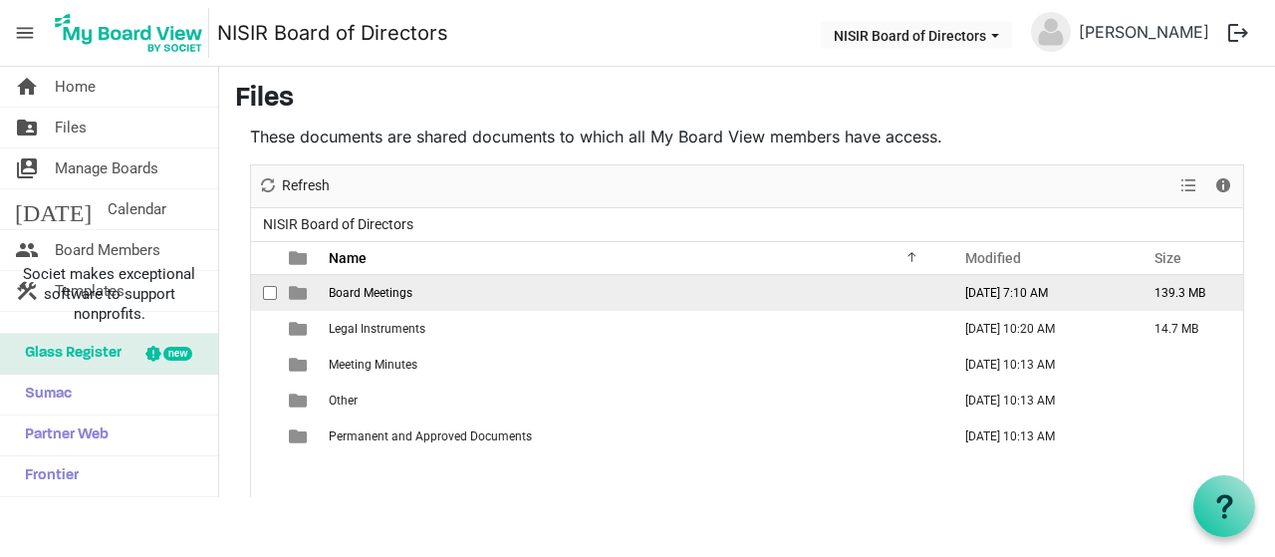
click at [422, 294] on td "Board Meetings" at bounding box center [634, 293] width 622 height 36
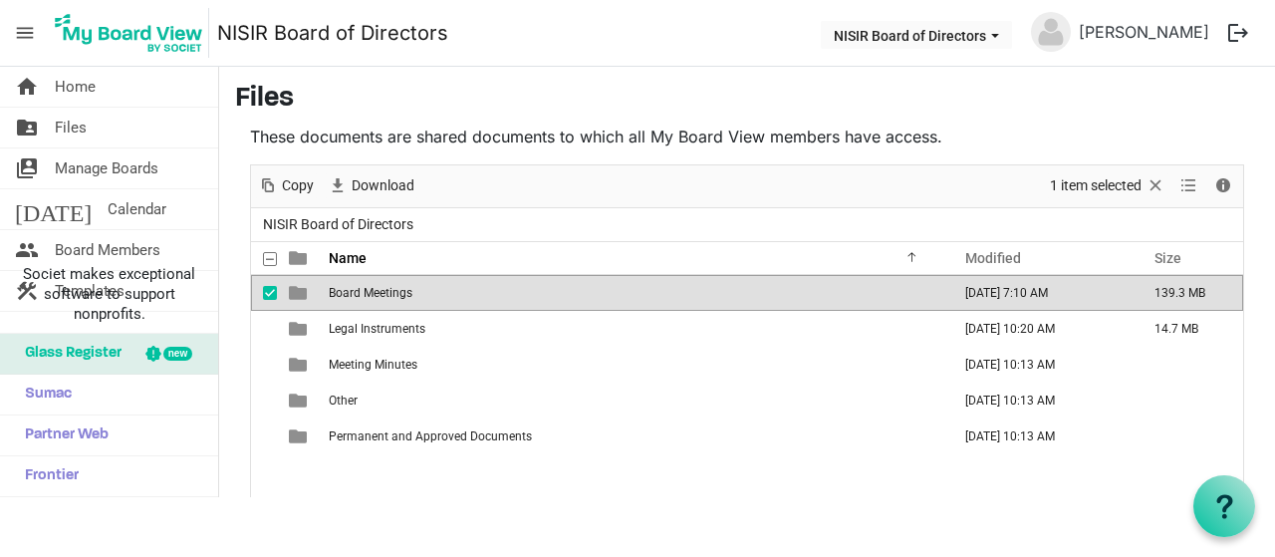
click at [422, 294] on td "Board Meetings" at bounding box center [634, 293] width 622 height 36
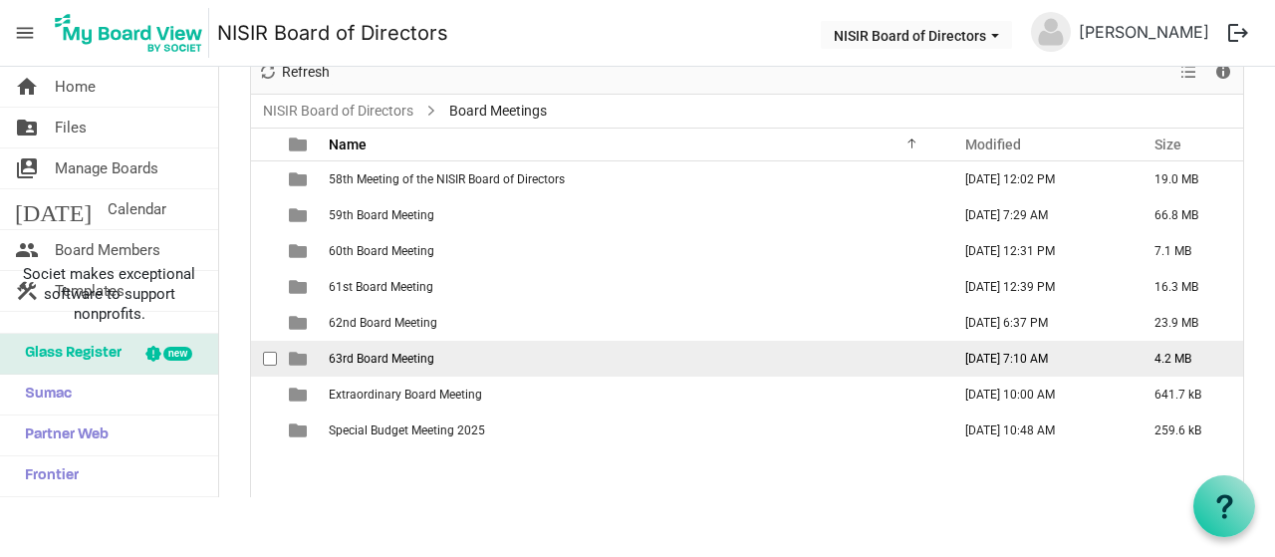
click at [460, 350] on td "63rd Board Meeting" at bounding box center [634, 359] width 622 height 36
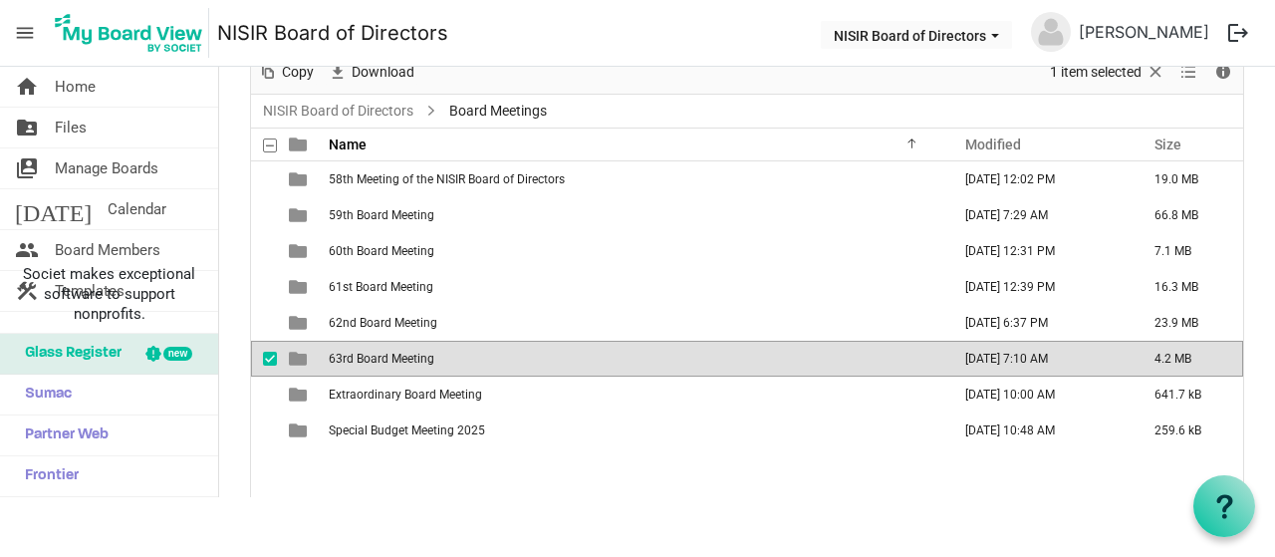
click at [460, 350] on td "63rd Board Meeting" at bounding box center [634, 359] width 622 height 36
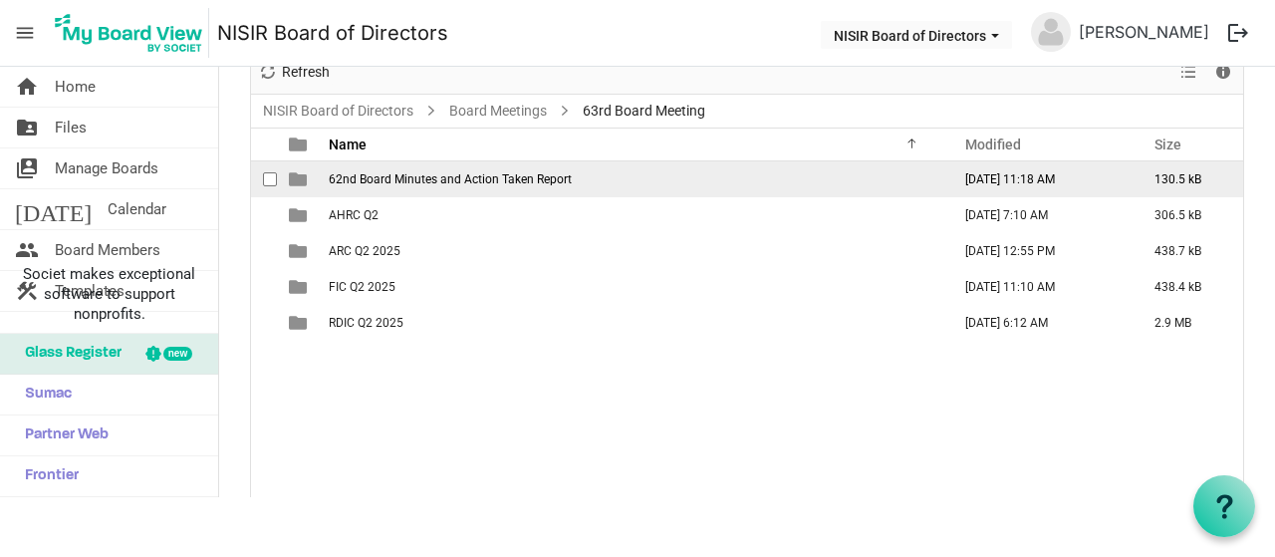
click at [502, 178] on span "62nd Board Minutes and Action Taken Report" at bounding box center [450, 179] width 243 height 14
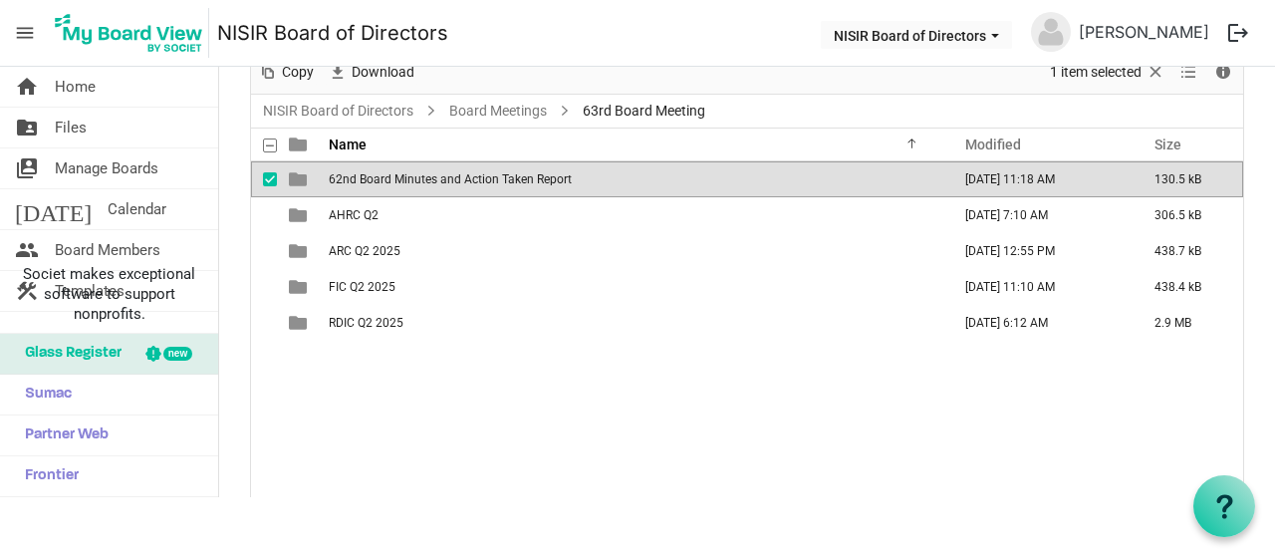
click at [502, 178] on span "62nd Board Minutes and Action Taken Report" at bounding box center [450, 179] width 243 height 14
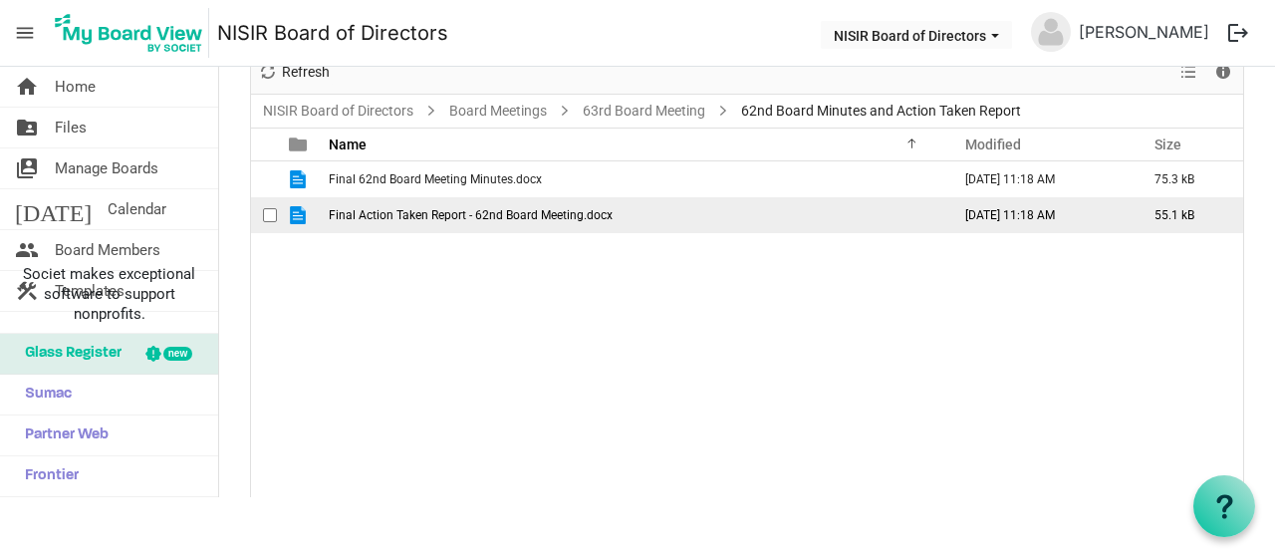
click at [504, 214] on span "Final Action Taken Report - 62nd Board Meeting.docx" at bounding box center [471, 215] width 284 height 14
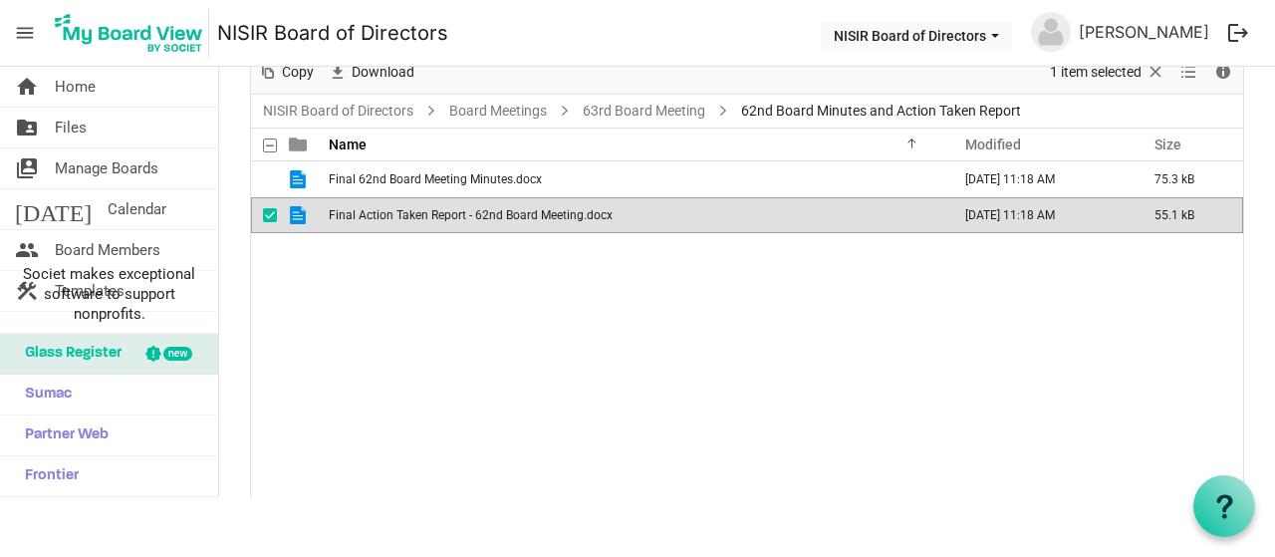
click at [504, 214] on span "Final Action Taken Report - 62nd Board Meeting.docx" at bounding box center [471, 215] width 284 height 14
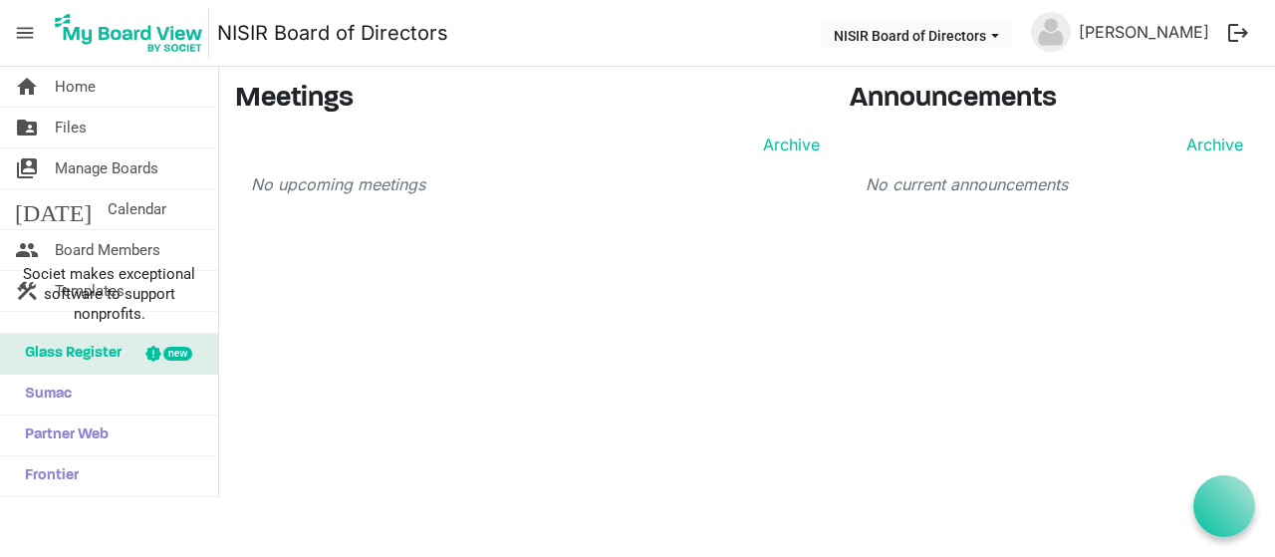
scroll to position [3191, 0]
click at [69, 136] on span "Files" at bounding box center [71, 128] width 32 height 40
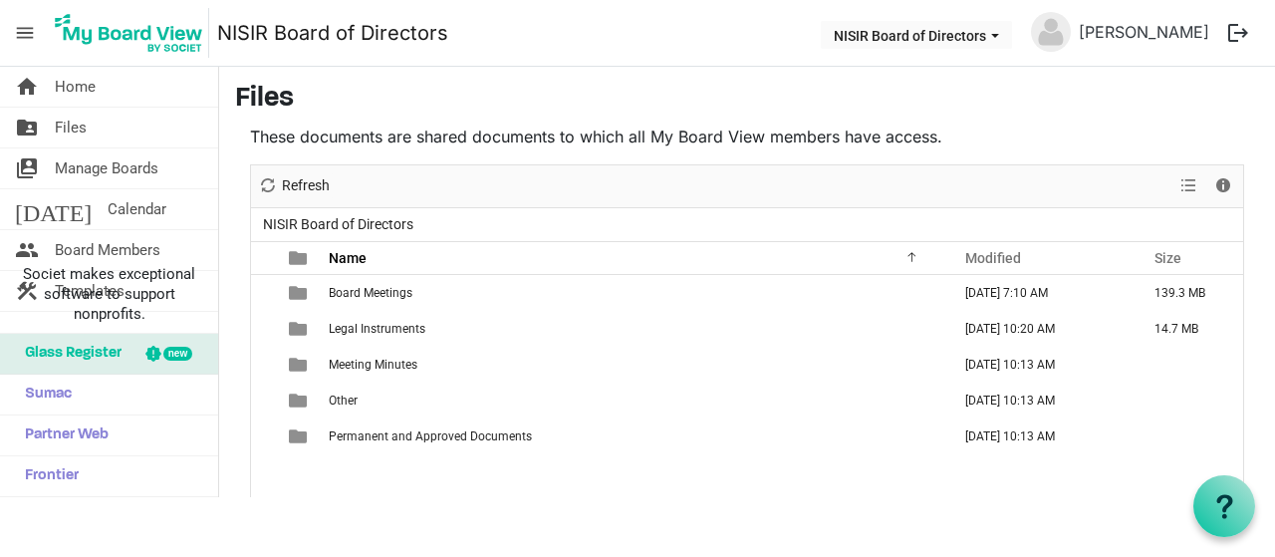
scroll to position [3191, 0]
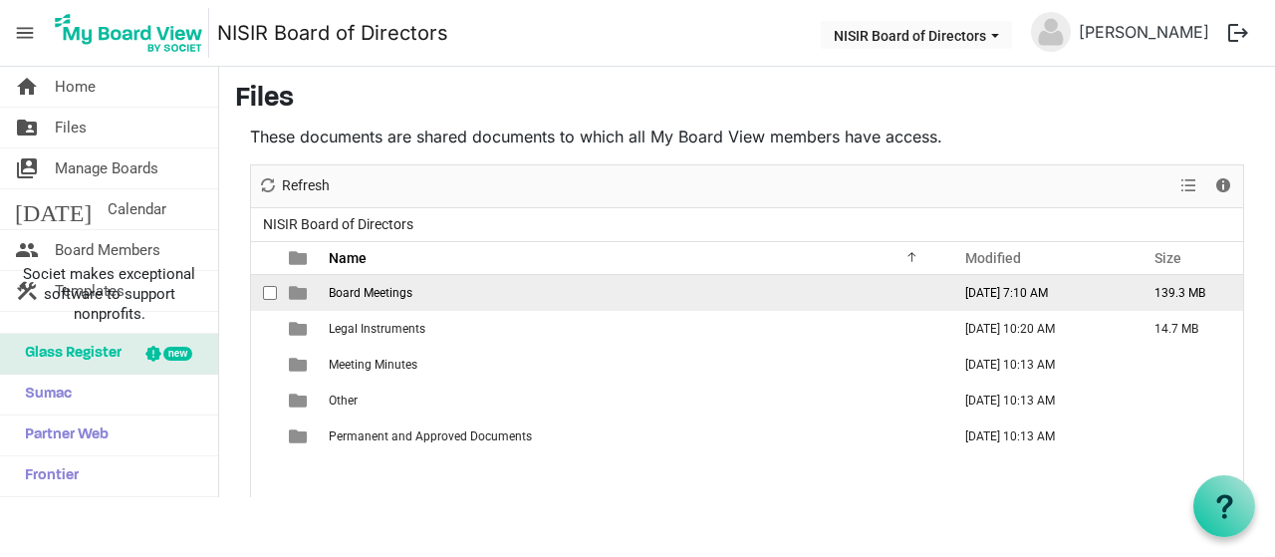
click at [389, 295] on span "Board Meetings" at bounding box center [371, 293] width 84 height 14
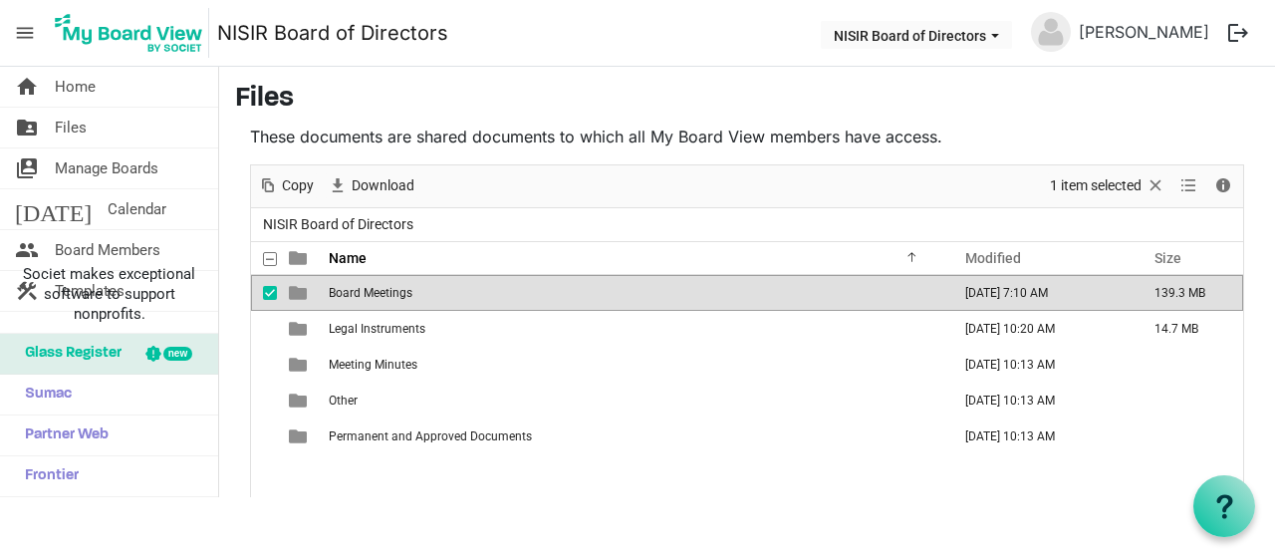
click at [389, 295] on span "Board Meetings" at bounding box center [371, 293] width 84 height 14
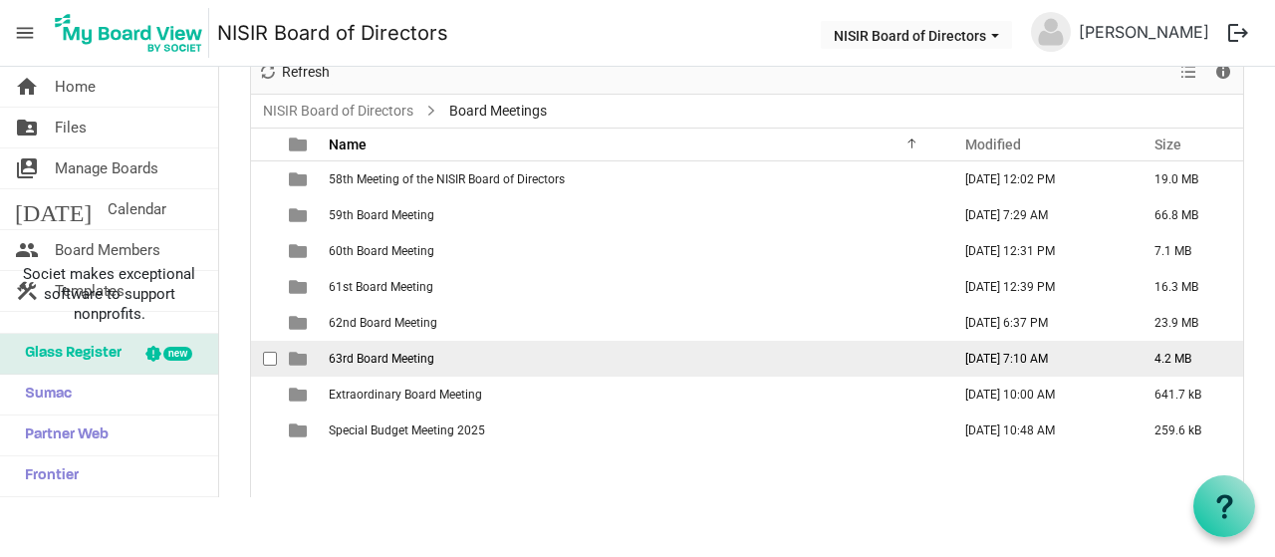
click at [632, 354] on td "63rd Board Meeting" at bounding box center [634, 359] width 622 height 36
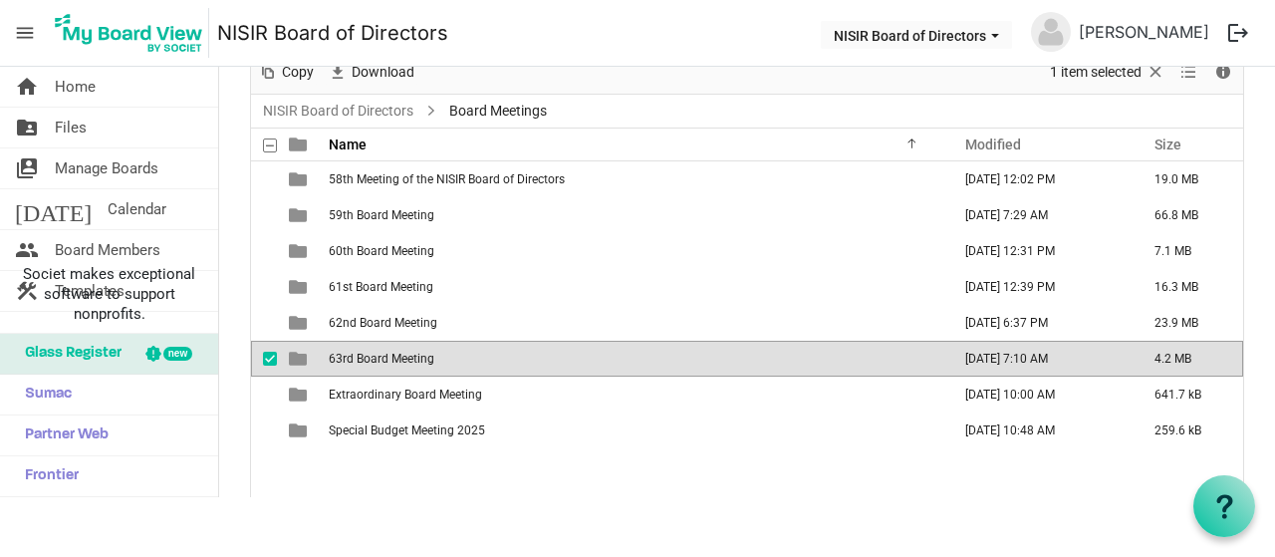
click at [632, 354] on td "63rd Board Meeting" at bounding box center [634, 359] width 622 height 36
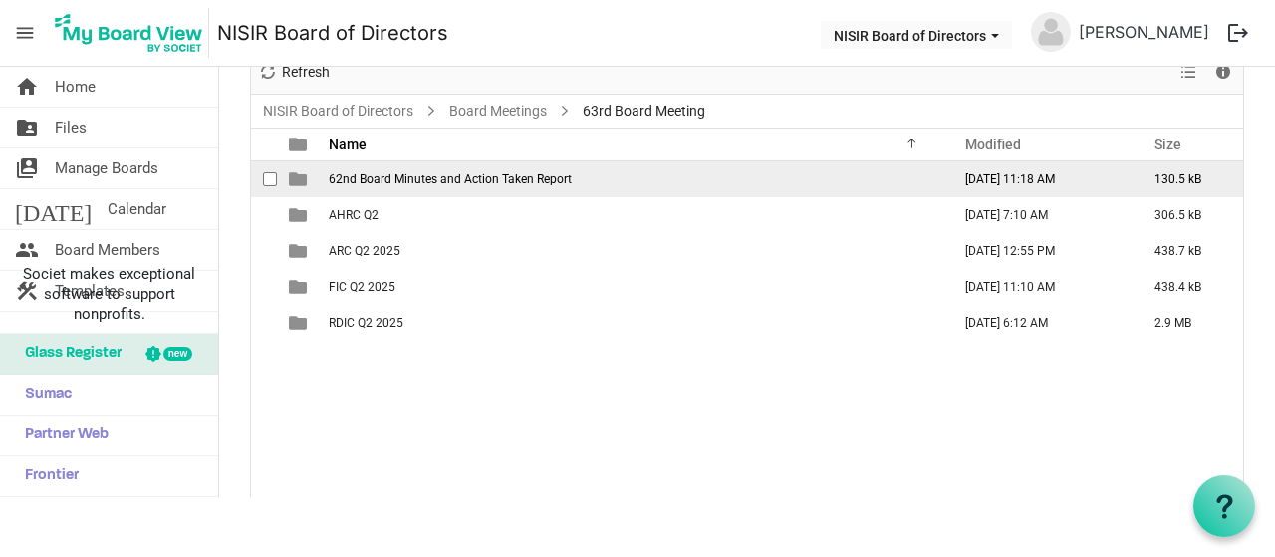
click at [508, 174] on span "62nd Board Minutes and Action Taken Report" at bounding box center [450, 179] width 243 height 14
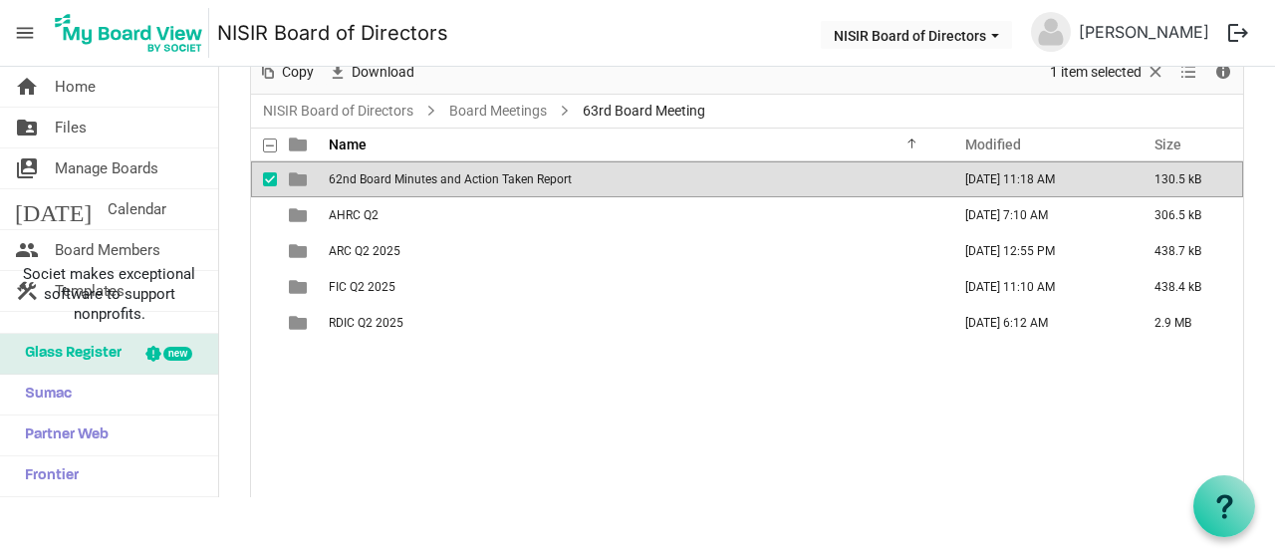
click at [508, 174] on span "62nd Board Minutes and Action Taken Report" at bounding box center [450, 179] width 243 height 14
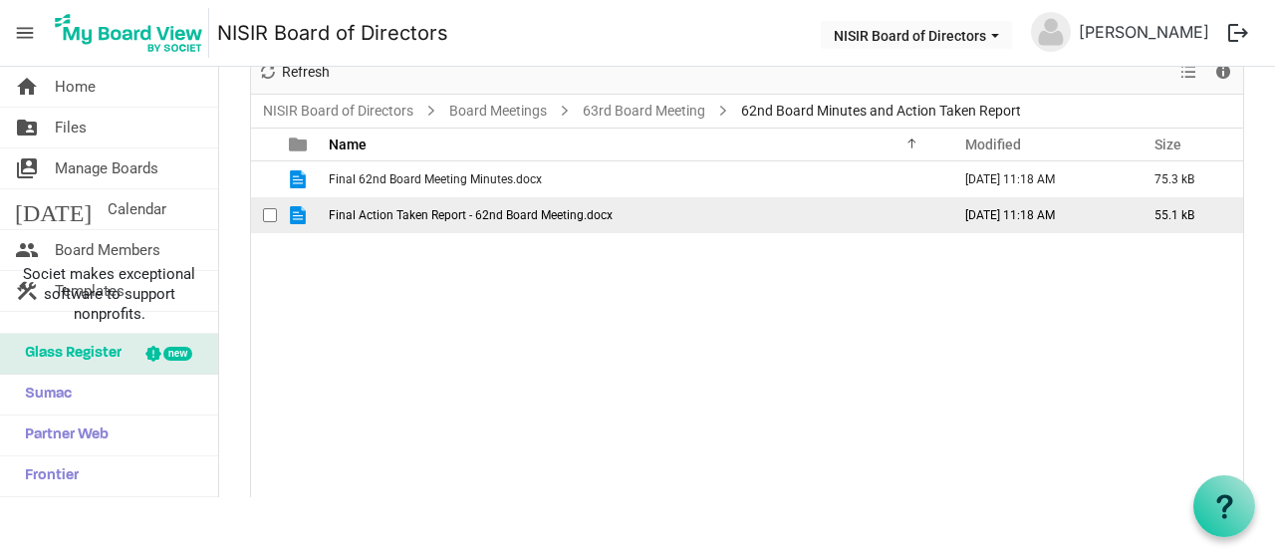
click at [504, 214] on span "Final Action Taken Report - 62nd Board Meeting.docx" at bounding box center [471, 215] width 284 height 14
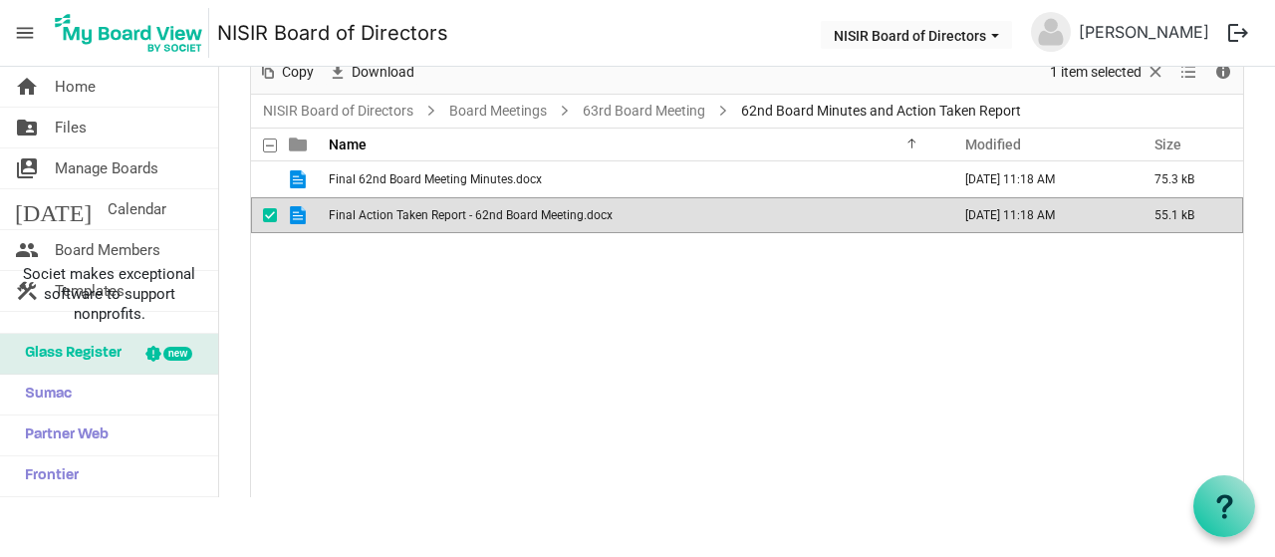
click at [504, 214] on span "Final Action Taken Report - 62nd Board Meeting.docx" at bounding box center [471, 215] width 284 height 14
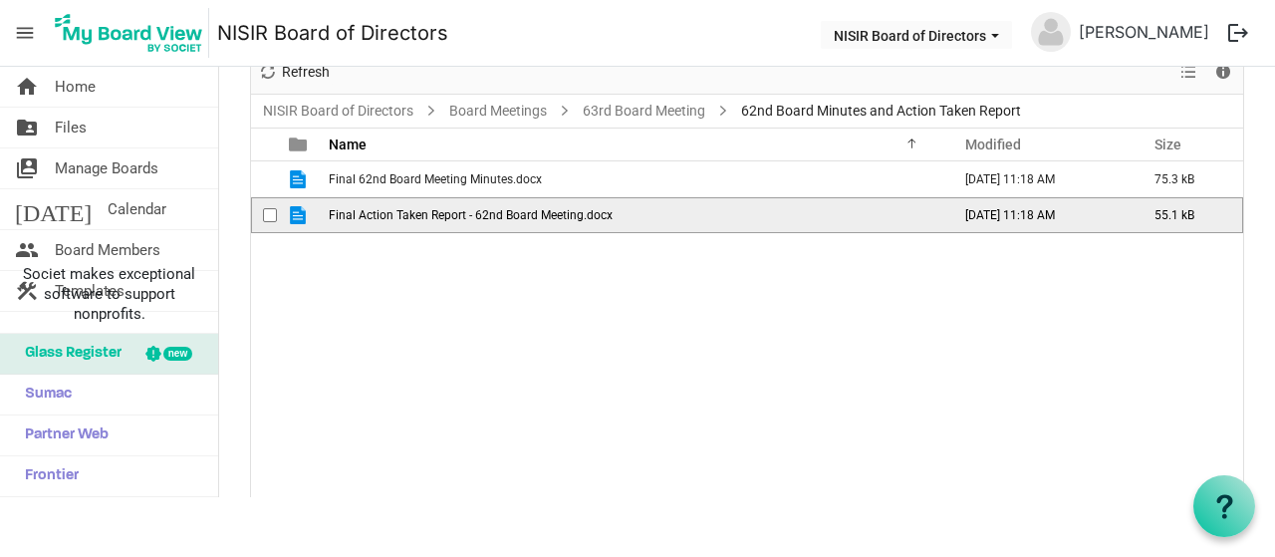
click at [504, 214] on span "Final Action Taken Report - 62nd Board Meeting.docx" at bounding box center [471, 215] width 284 height 14
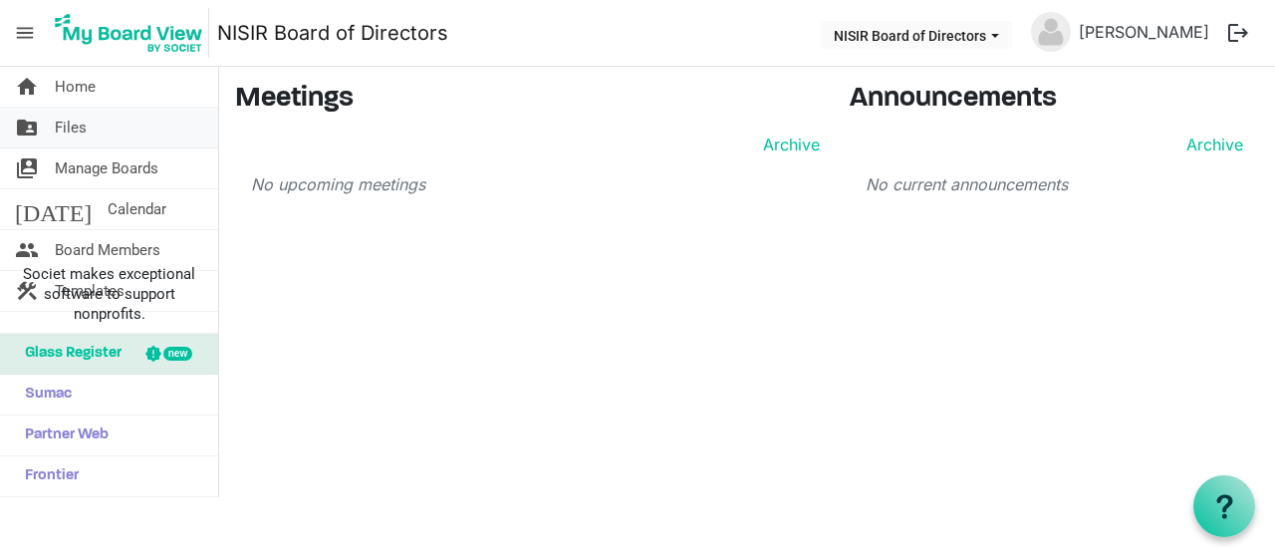
scroll to position [3191, 0]
click at [53, 117] on link "folder_shared Files" at bounding box center [109, 128] width 218 height 40
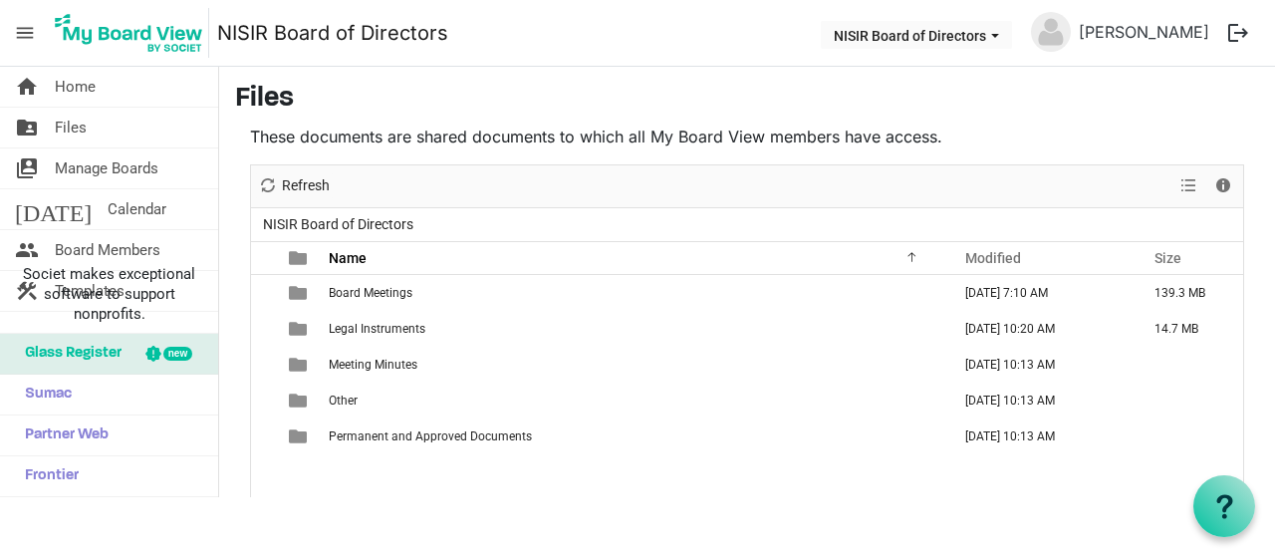
scroll to position [3191, 0]
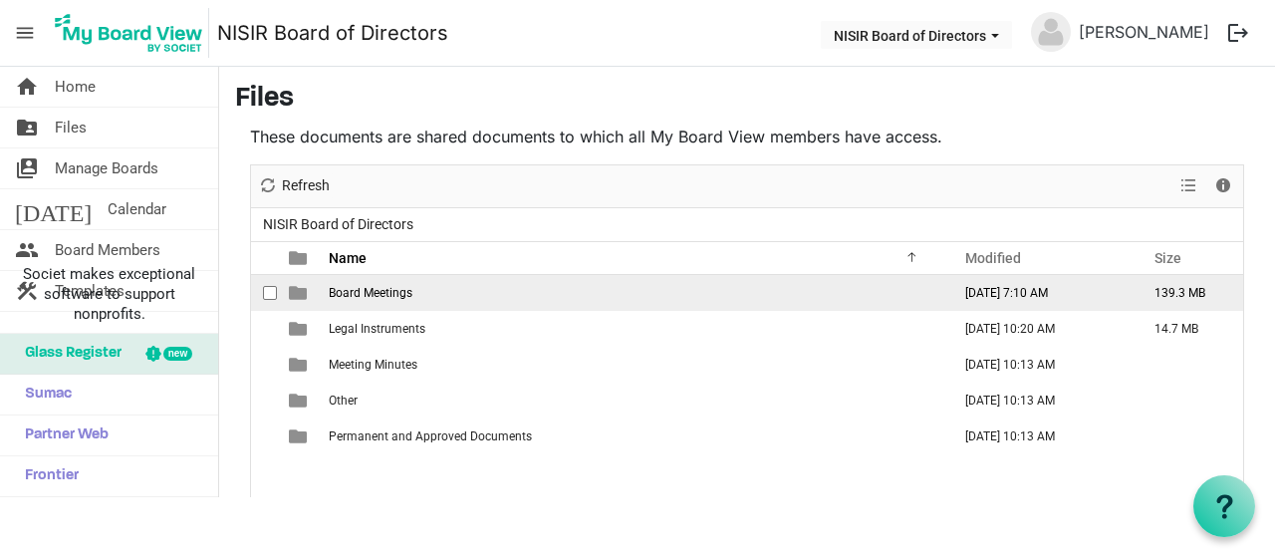
click at [673, 284] on td "Board Meetings" at bounding box center [634, 293] width 622 height 36
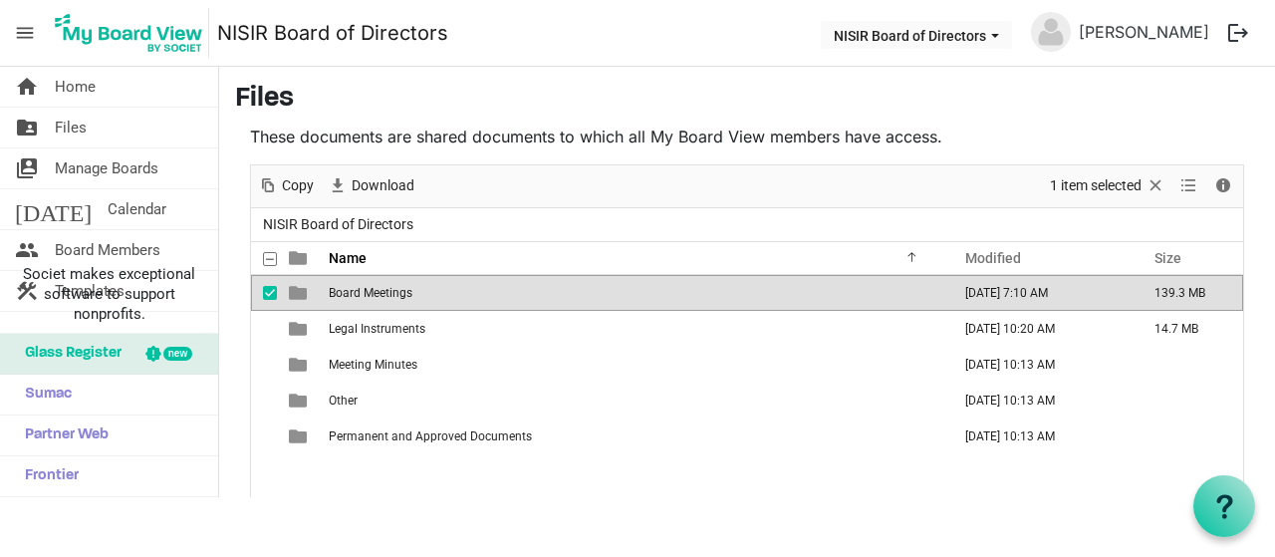
click at [673, 284] on td "Board Meetings" at bounding box center [634, 293] width 622 height 36
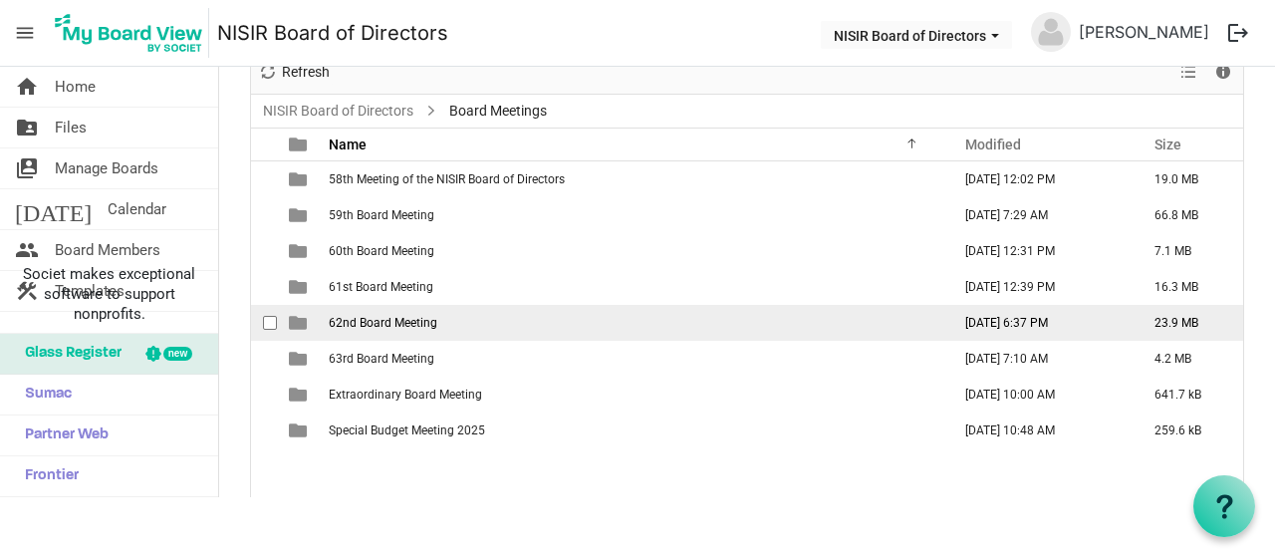
click at [510, 321] on td "62nd Board Meeting" at bounding box center [634, 323] width 622 height 36
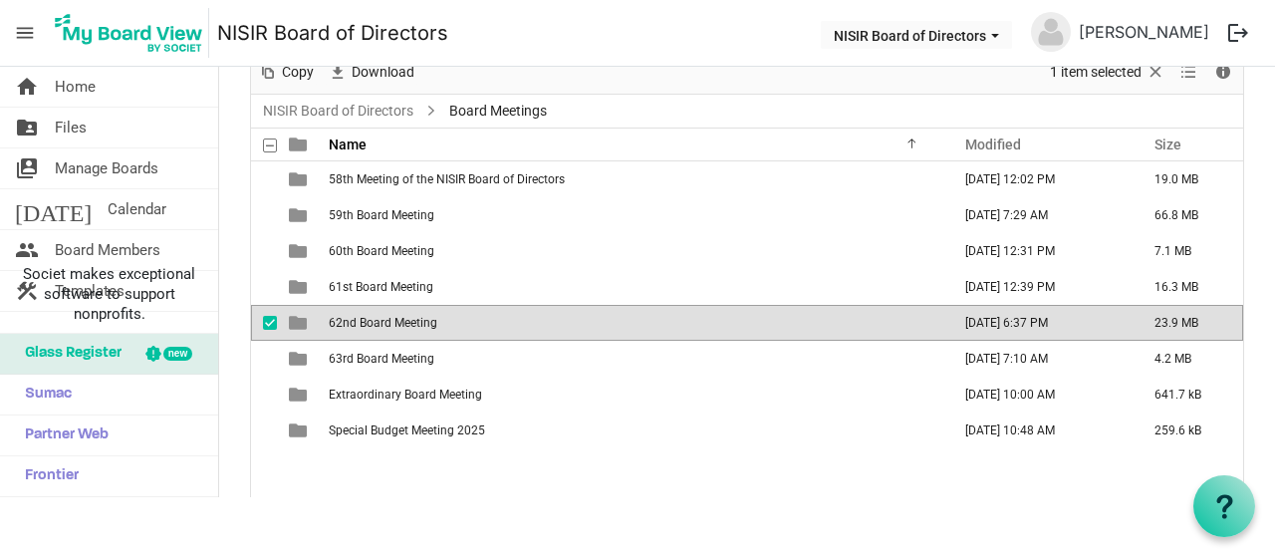
click at [510, 321] on td "62nd Board Meeting" at bounding box center [634, 323] width 622 height 36
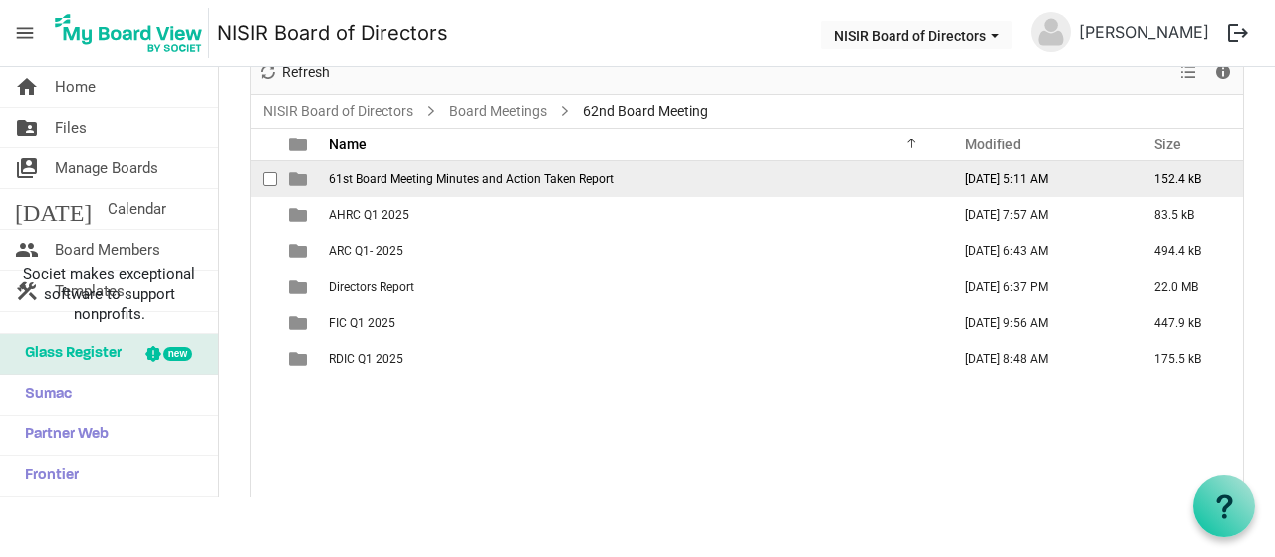
click at [484, 181] on span "61st Board Meeting Minutes and Action Taken Report" at bounding box center [471, 179] width 285 height 14
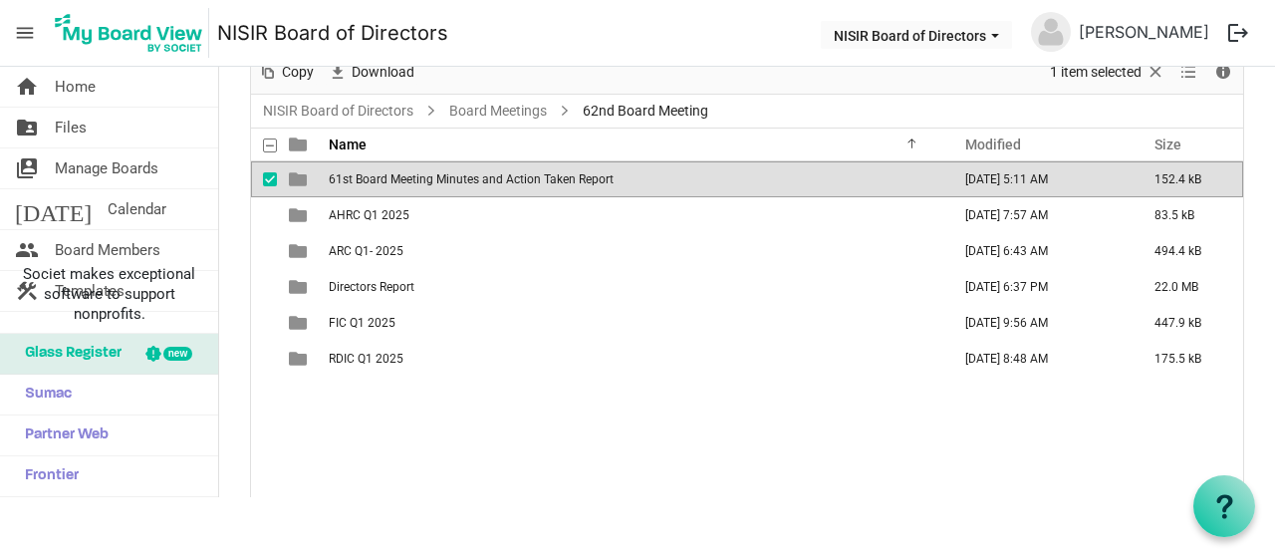
click at [484, 181] on span "61st Board Meeting Minutes and Action Taken Report" at bounding box center [471, 179] width 285 height 14
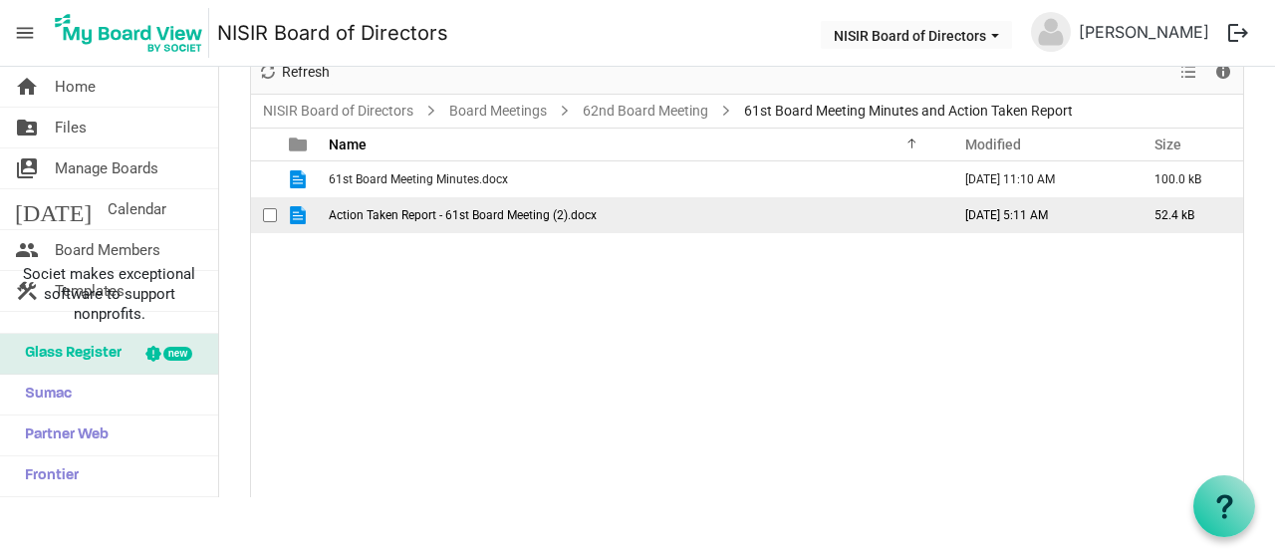
click at [485, 218] on span "Action Taken Report - 61st Board Meeting (2).docx" at bounding box center [463, 215] width 268 height 14
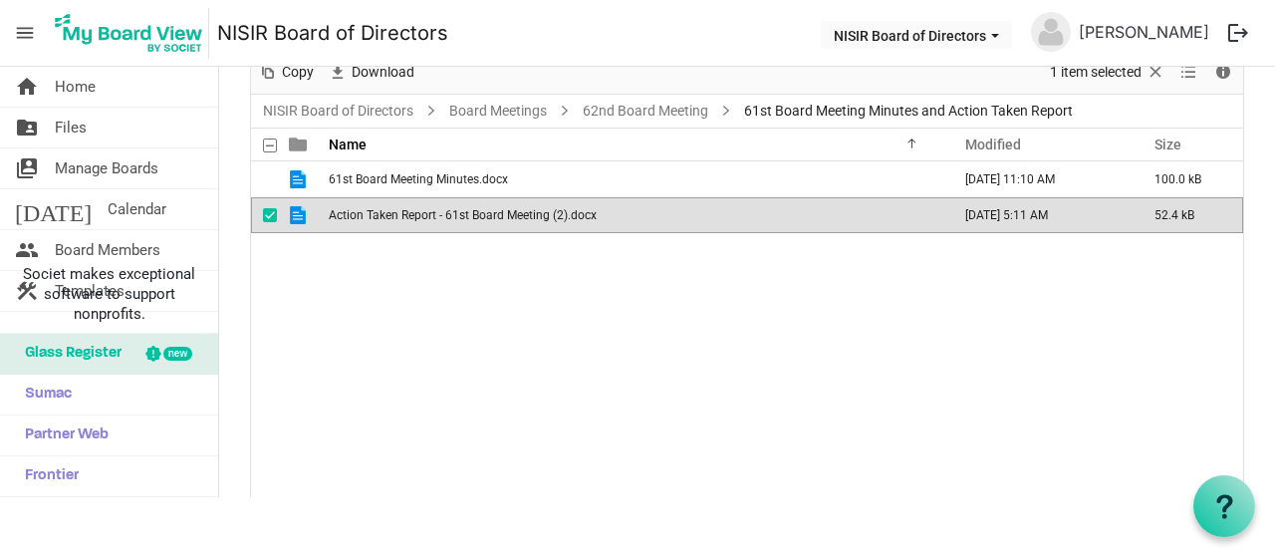
click at [485, 218] on span "Action Taken Report - 61st Board Meeting (2).docx" at bounding box center [463, 215] width 268 height 14
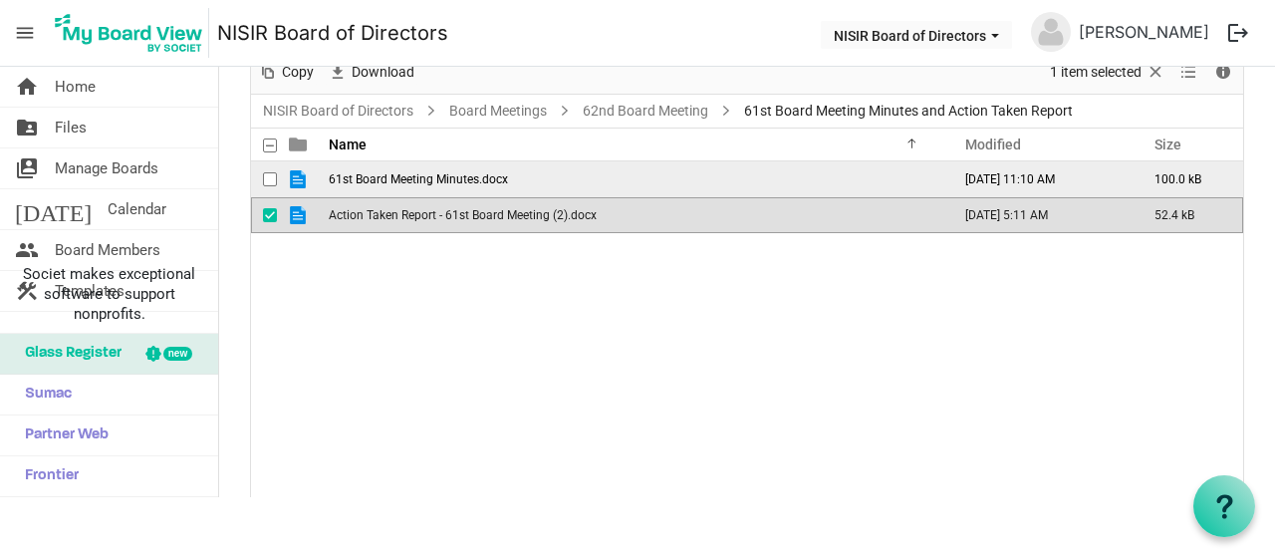
click at [402, 175] on span "61st Board Meeting Minutes.docx" at bounding box center [418, 179] width 179 height 14
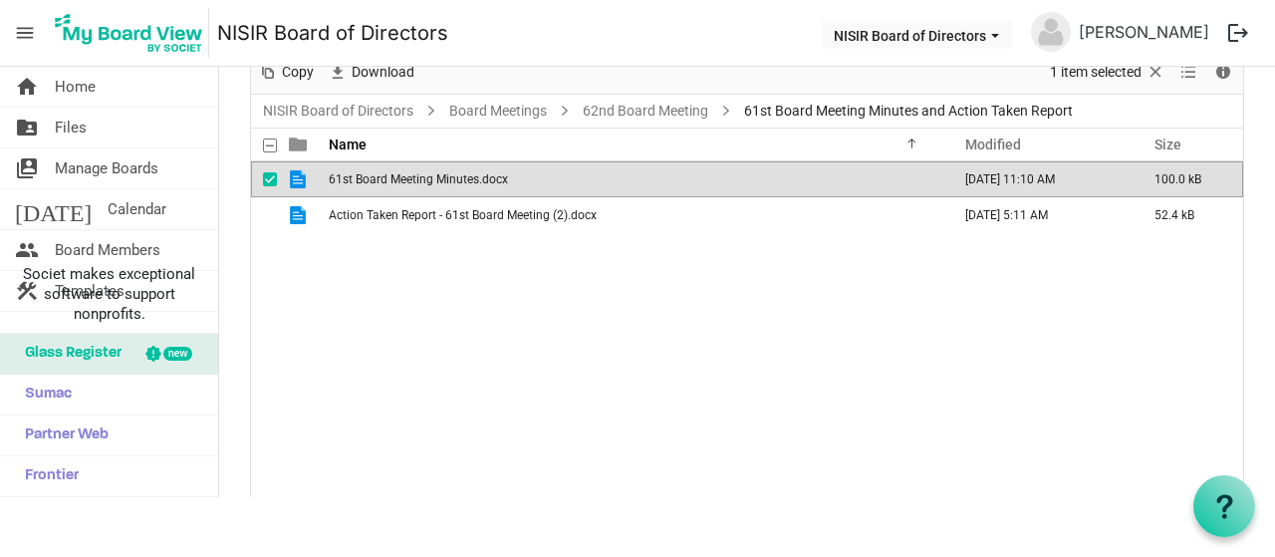
click at [402, 175] on span "61st Board Meeting Minutes.docx" at bounding box center [418, 179] width 179 height 14
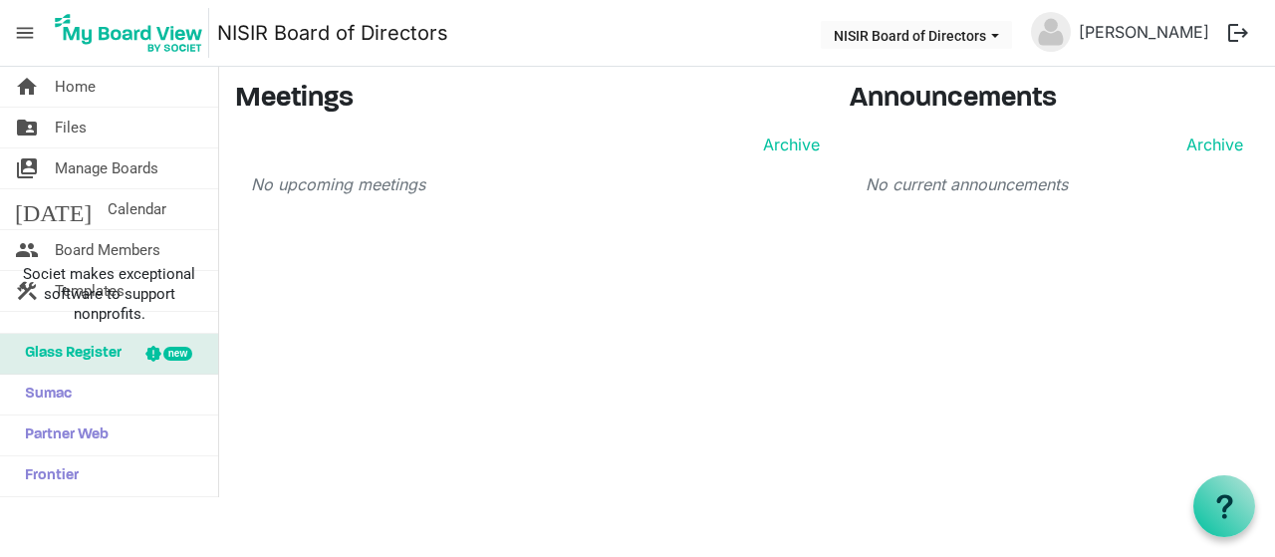
scroll to position [3191, 0]
click at [72, 121] on span "Files" at bounding box center [71, 128] width 32 height 40
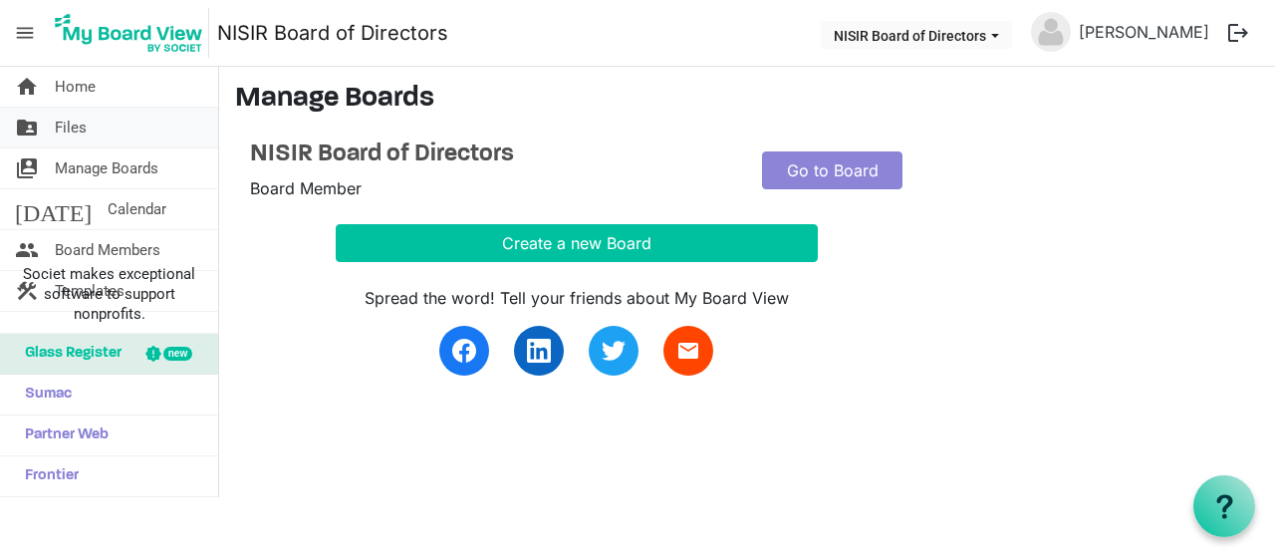
scroll to position [3191, 0]
click at [70, 128] on span "Files" at bounding box center [71, 128] width 32 height 40
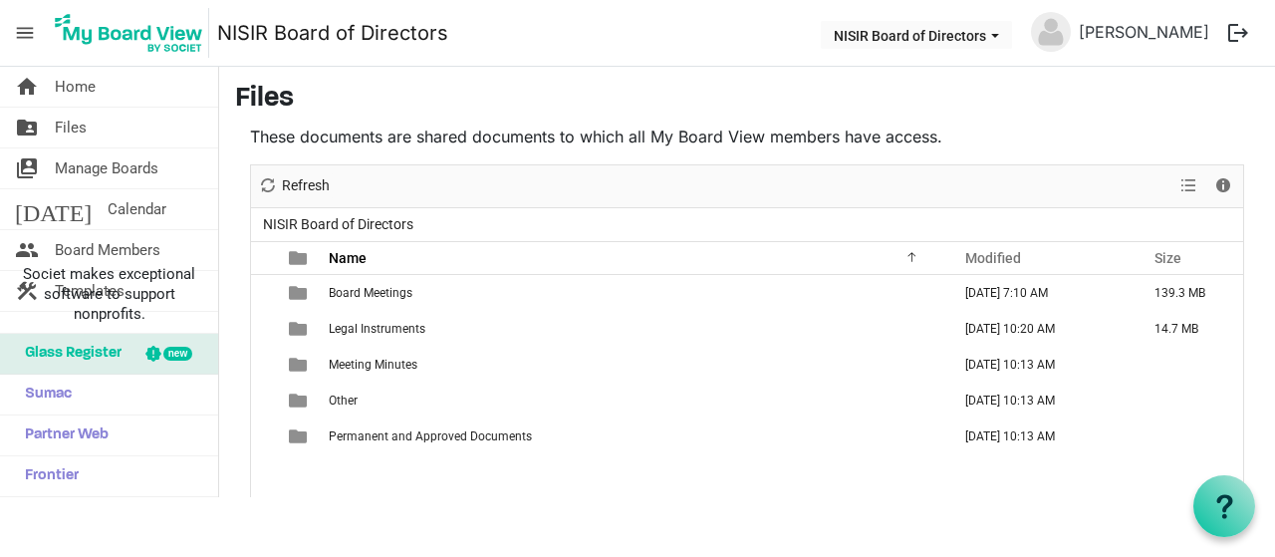
scroll to position [3191, 0]
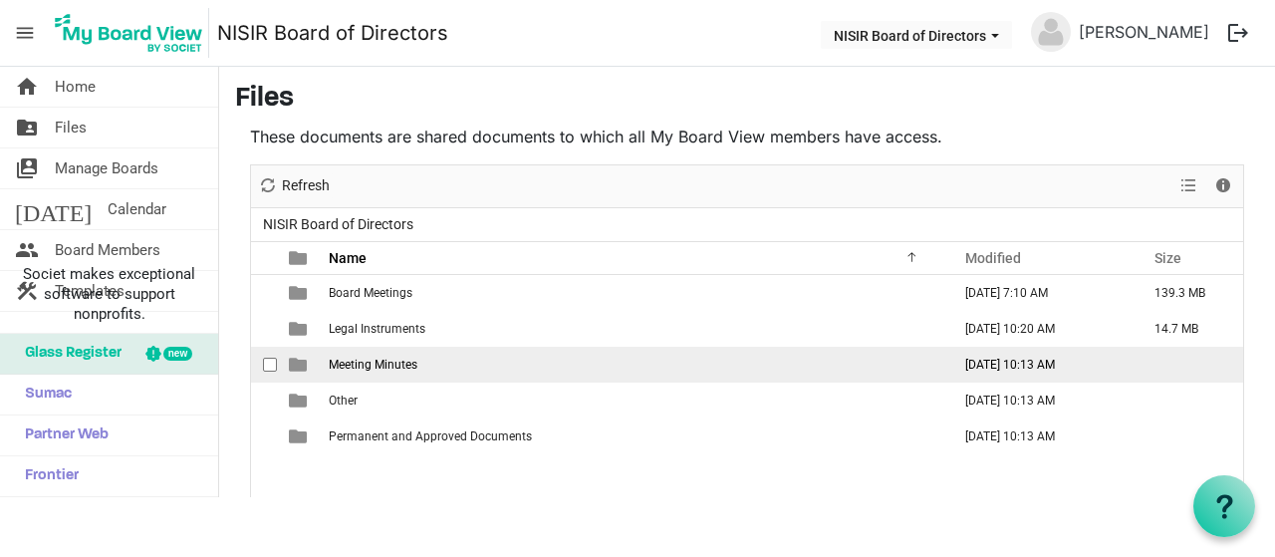
click at [333, 360] on span "Meeting Minutes" at bounding box center [373, 365] width 89 height 14
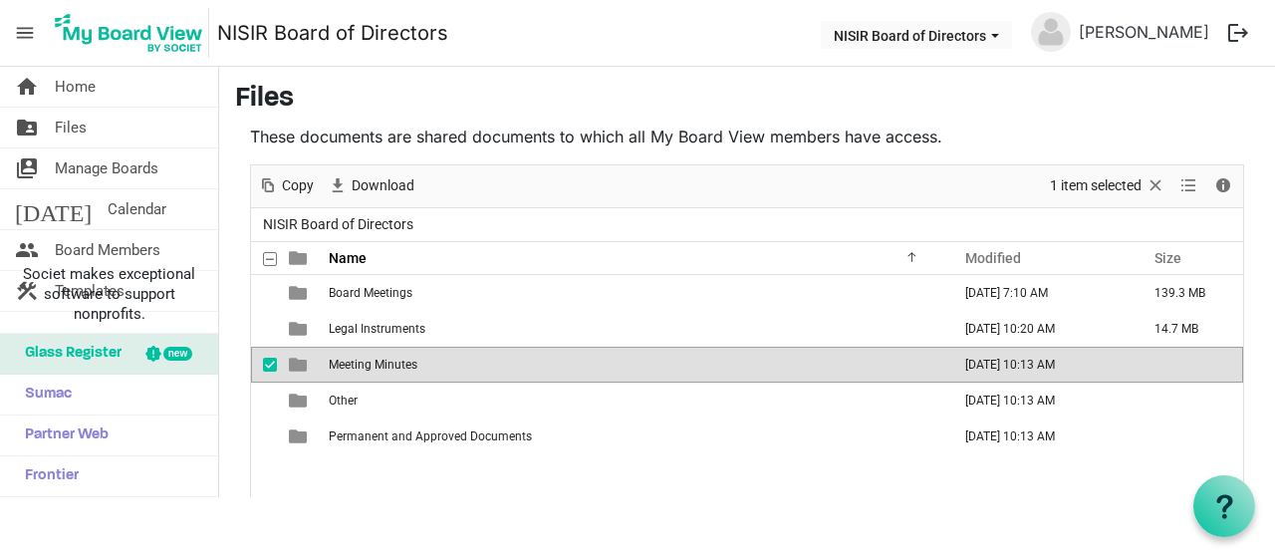
click at [333, 360] on span "Meeting Minutes" at bounding box center [373, 365] width 89 height 14
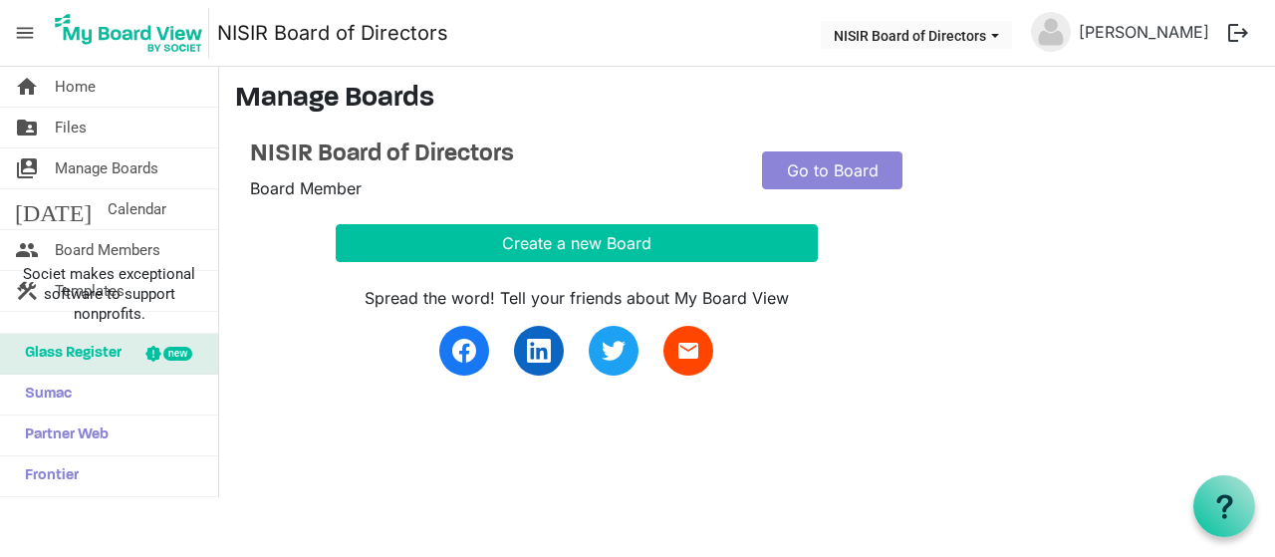
scroll to position [3191, 0]
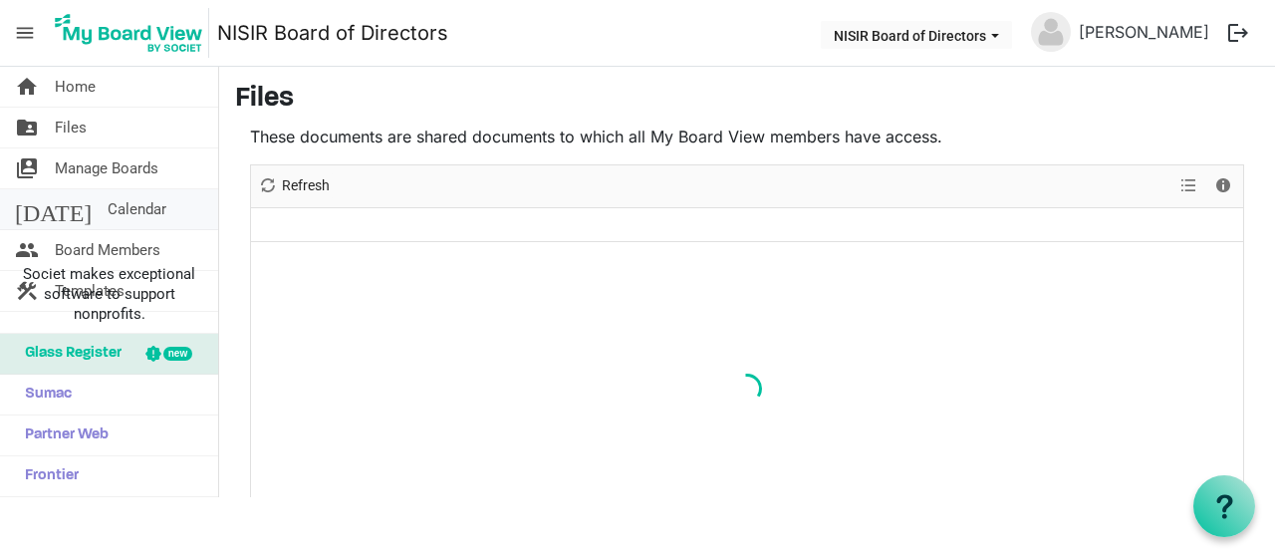
scroll to position [3191, 0]
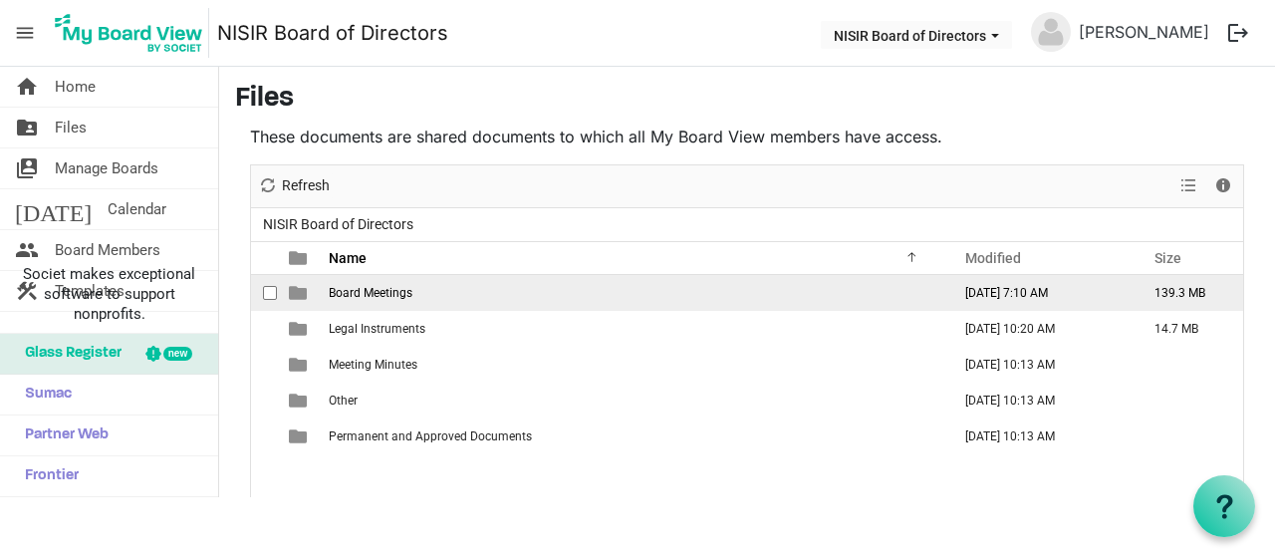
click at [414, 300] on td "Board Meetings" at bounding box center [634, 293] width 622 height 36
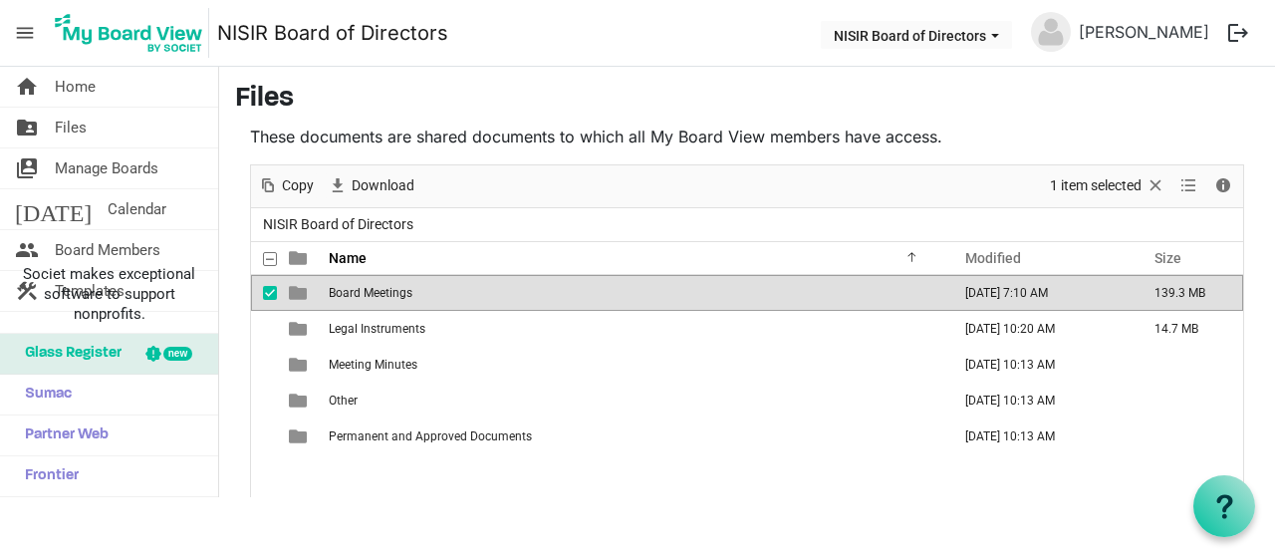
click at [414, 300] on td "Board Meetings" at bounding box center [634, 293] width 622 height 36
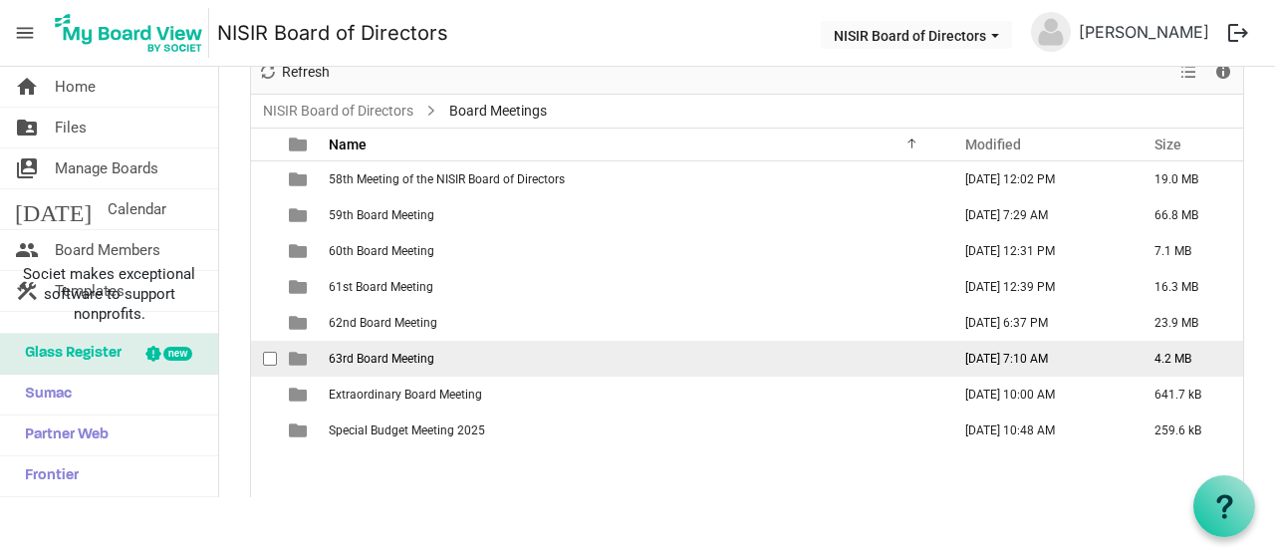
click at [456, 354] on td "63rd Board Meeting" at bounding box center [634, 359] width 622 height 36
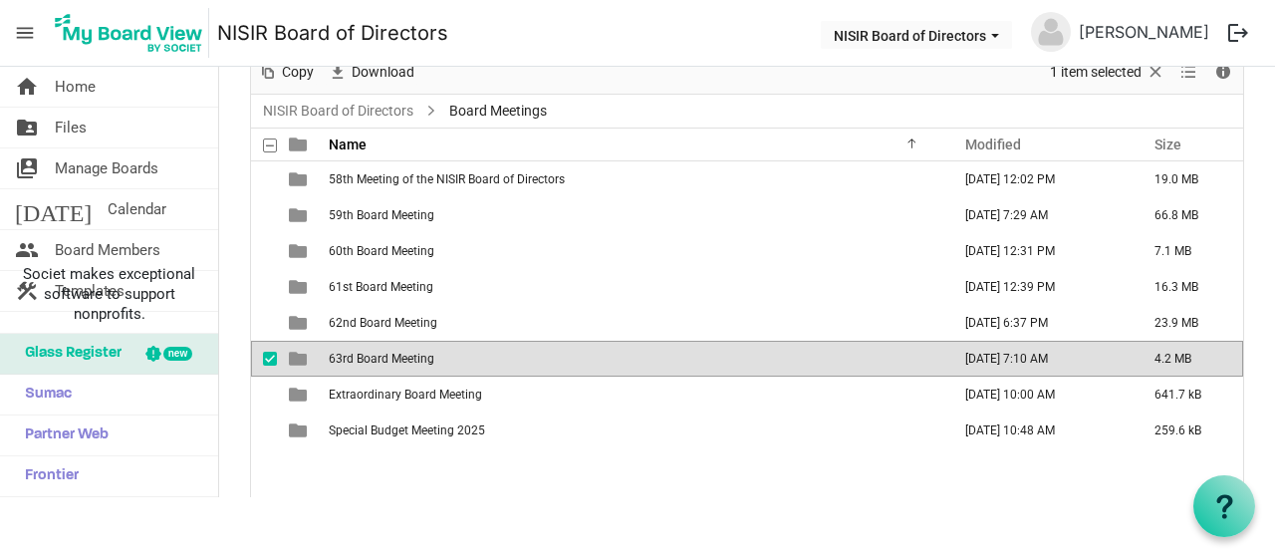
click at [456, 354] on td "63rd Board Meeting" at bounding box center [634, 359] width 622 height 36
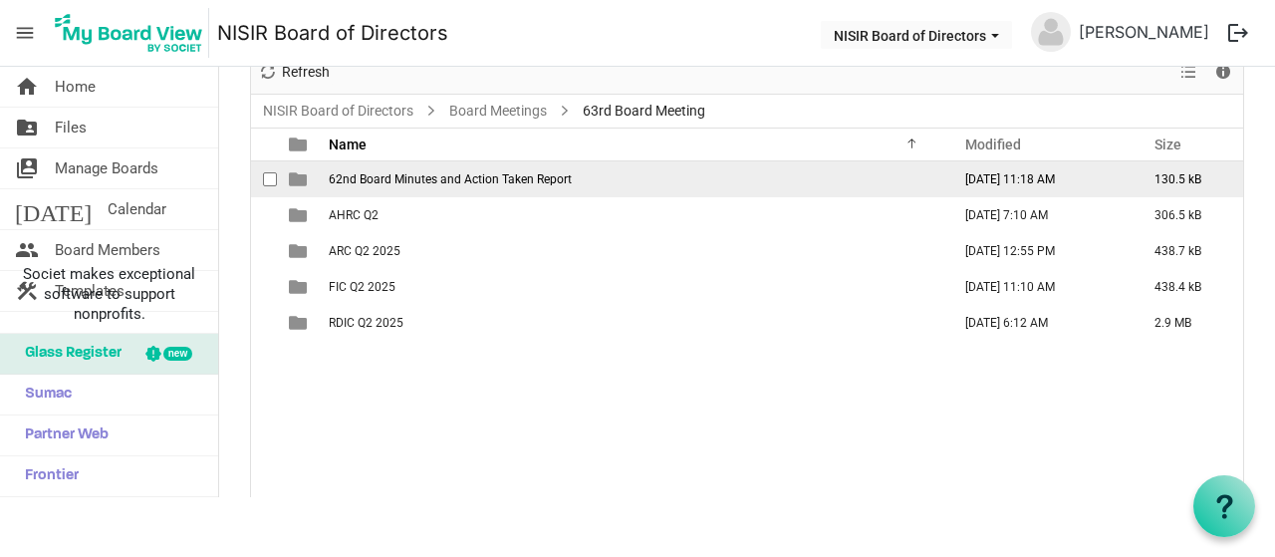
click at [558, 174] on span "62nd Board Minutes and Action Taken Report" at bounding box center [450, 179] width 243 height 14
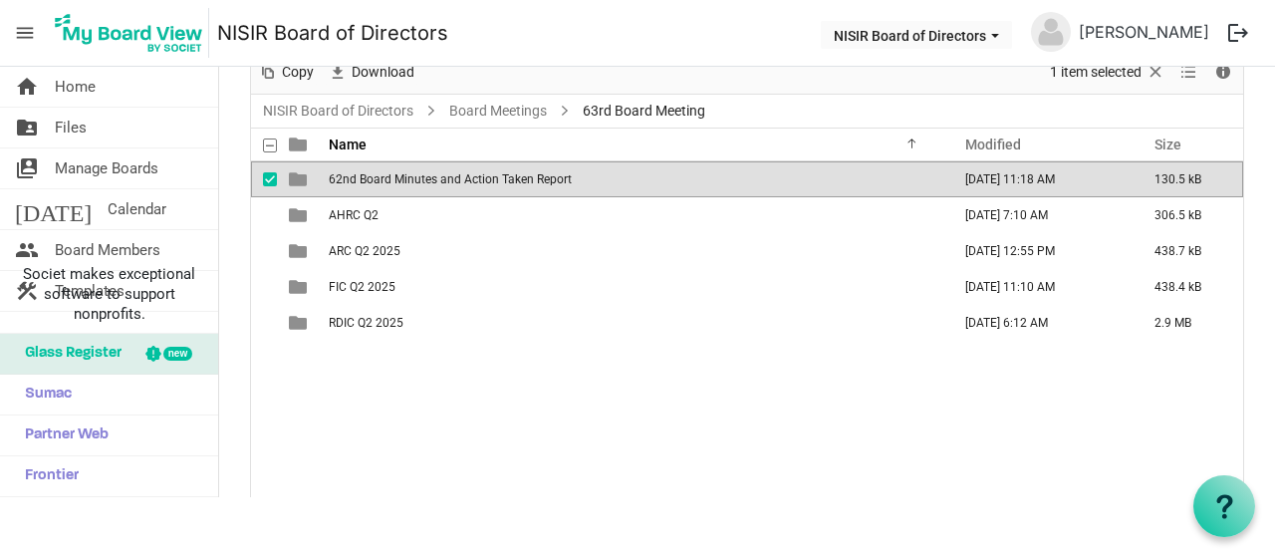
click at [558, 174] on span "62nd Board Minutes and Action Taken Report" at bounding box center [450, 179] width 243 height 14
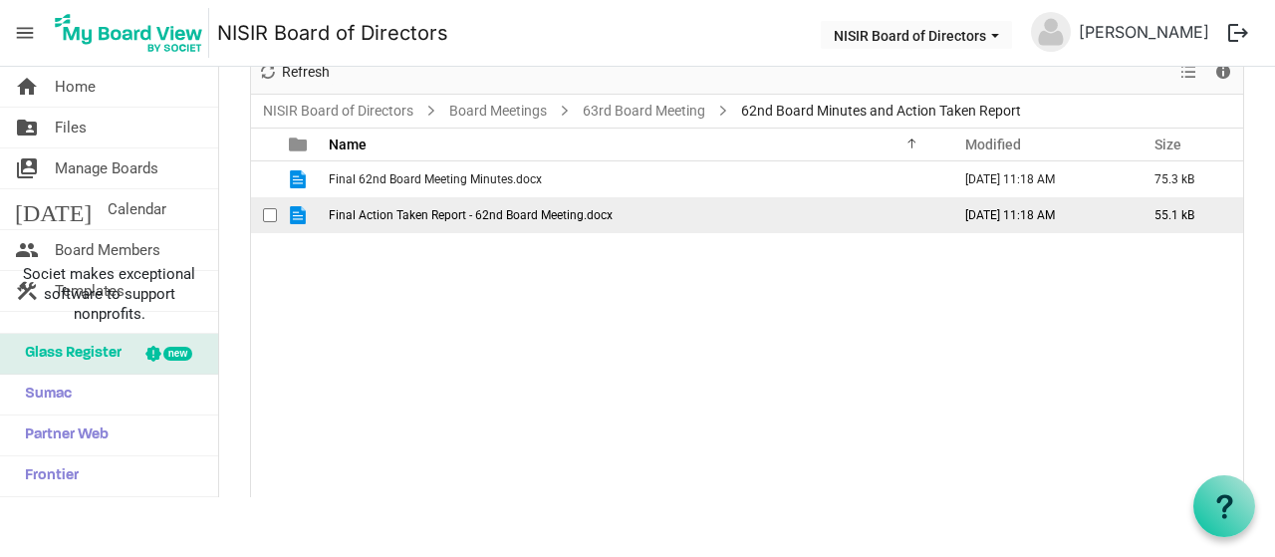
click at [542, 215] on span "Final Action Taken Report - 62nd Board Meeting.docx" at bounding box center [471, 215] width 284 height 14
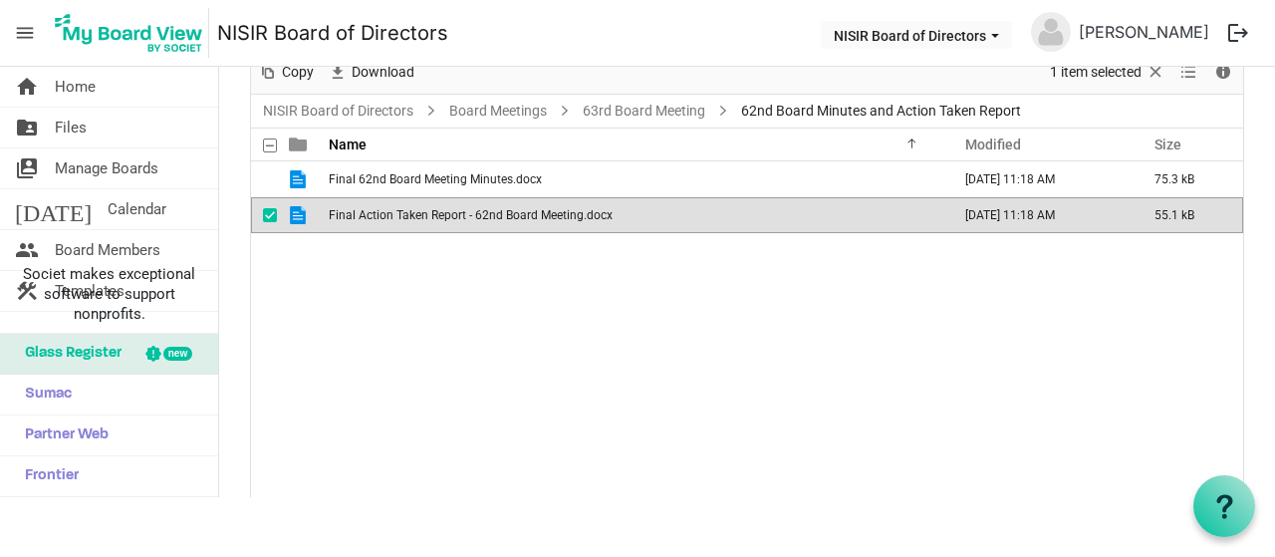
click at [542, 215] on span "Final Action Taken Report - 62nd Board Meeting.docx" at bounding box center [471, 215] width 284 height 14
